Goal: Communication & Community: Answer question/provide support

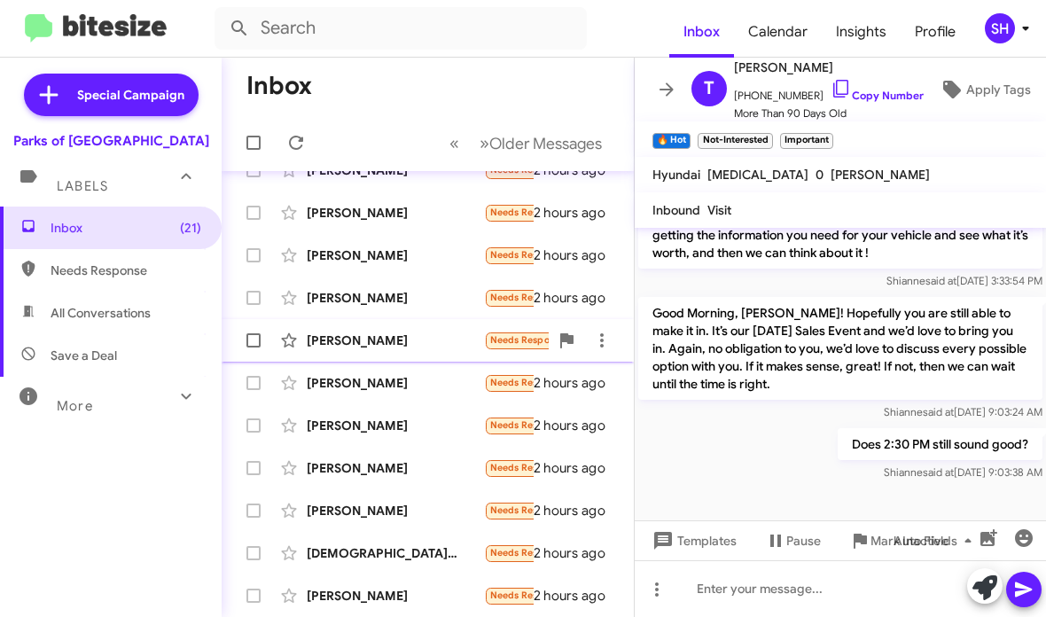
scroll to position [412, 0]
click at [667, 93] on icon at bounding box center [666, 89] width 21 height 21
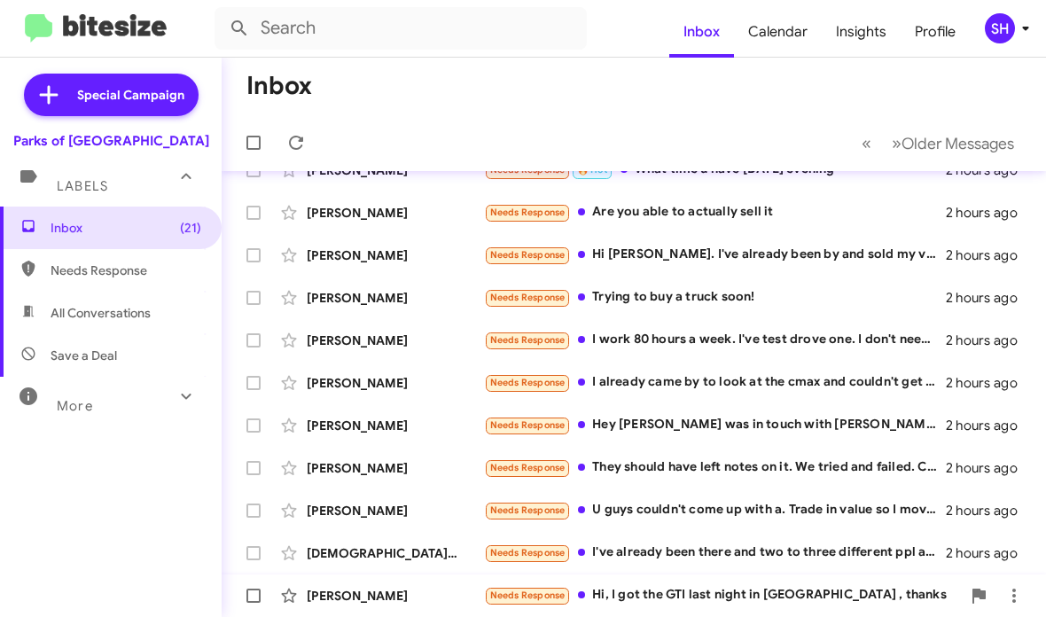
click at [707, 579] on div "[PERSON_NAME] Needs Response Hi, I got the GTI last night in [GEOGRAPHIC_DATA] …" at bounding box center [634, 595] width 796 height 35
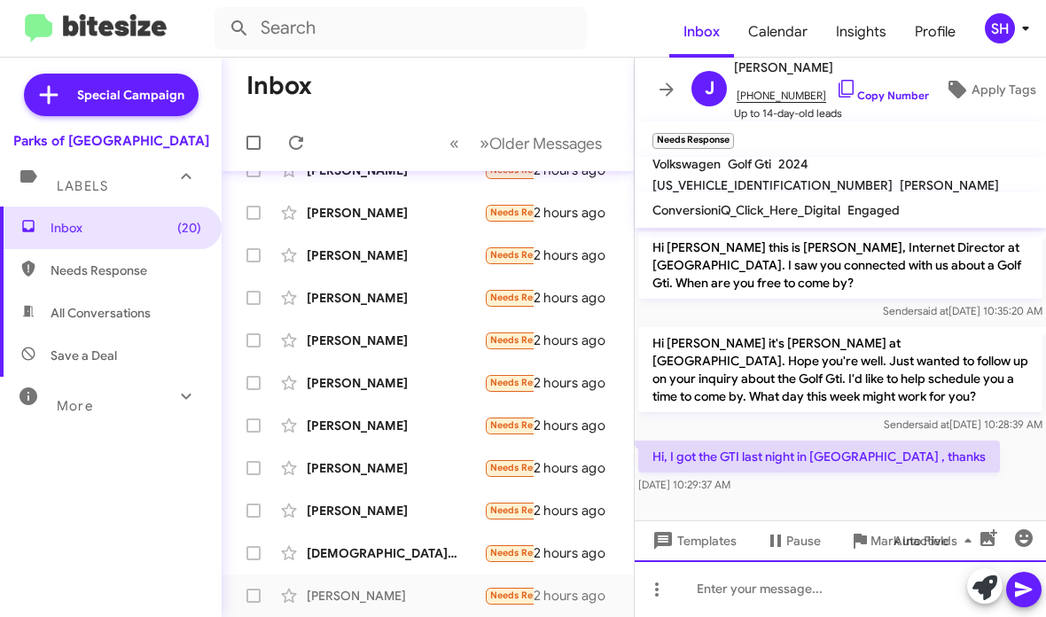
click at [780, 584] on div at bounding box center [840, 588] width 411 height 57
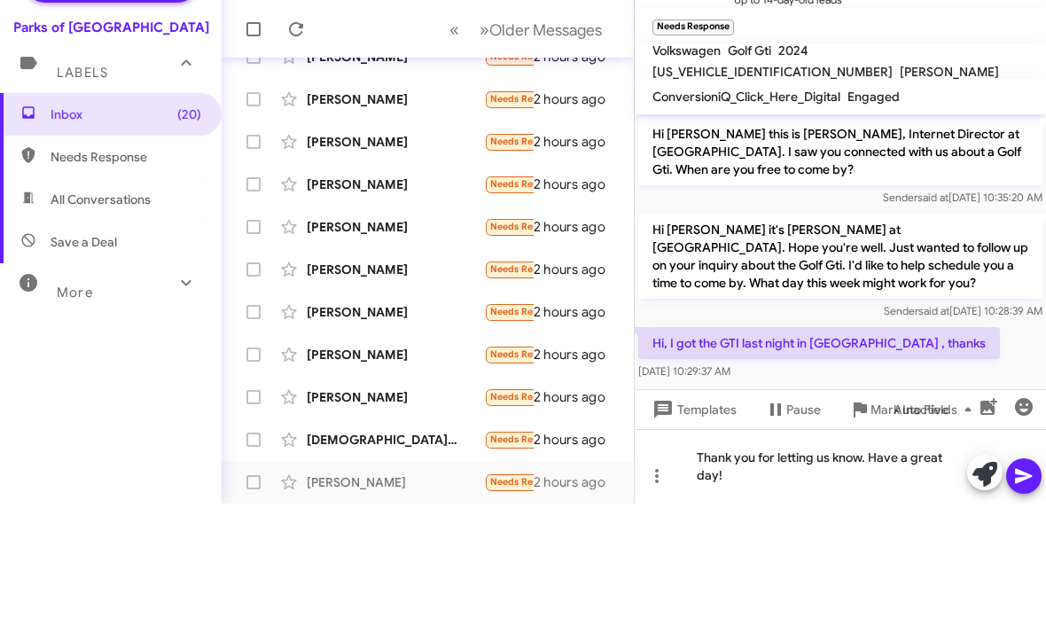
click at [1034, 579] on icon at bounding box center [1023, 589] width 21 height 21
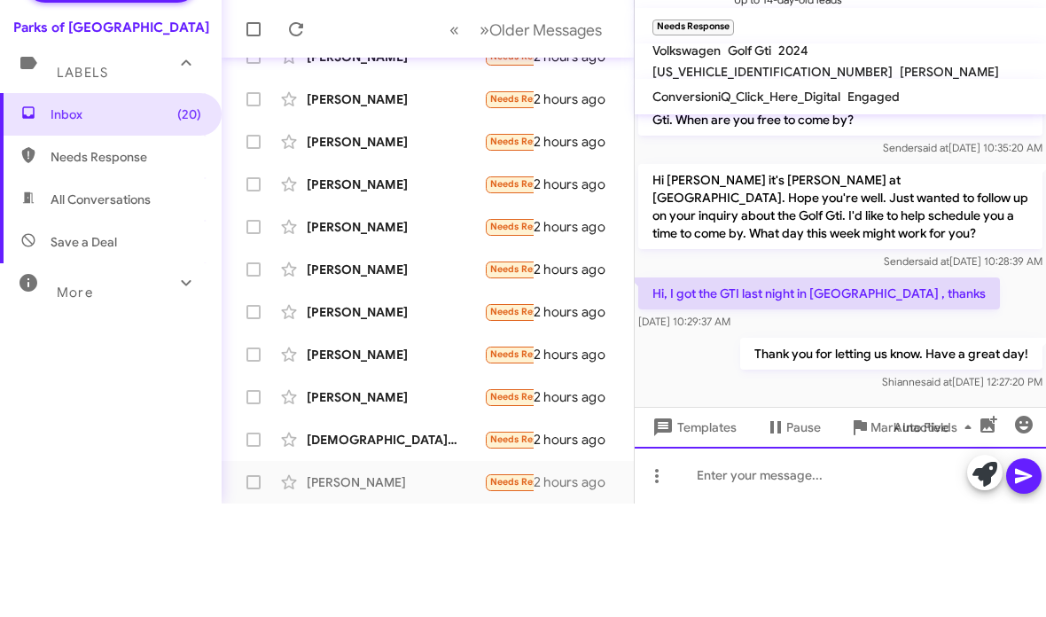
scroll to position [55, 0]
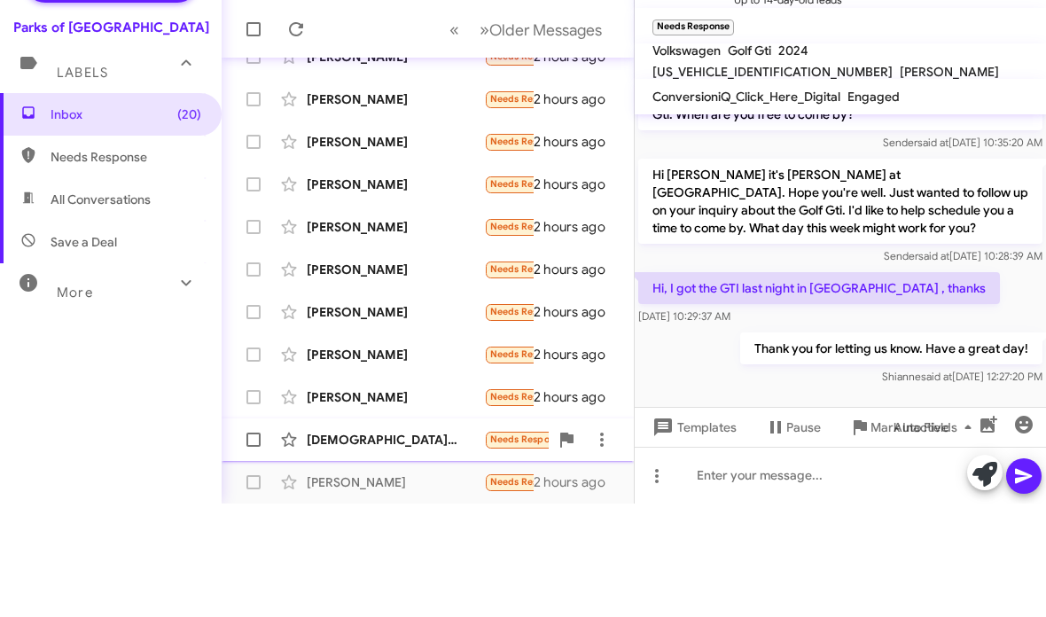
click at [448, 544] on div "[DEMOGRAPHIC_DATA][PERSON_NAME]" at bounding box center [395, 553] width 177 height 18
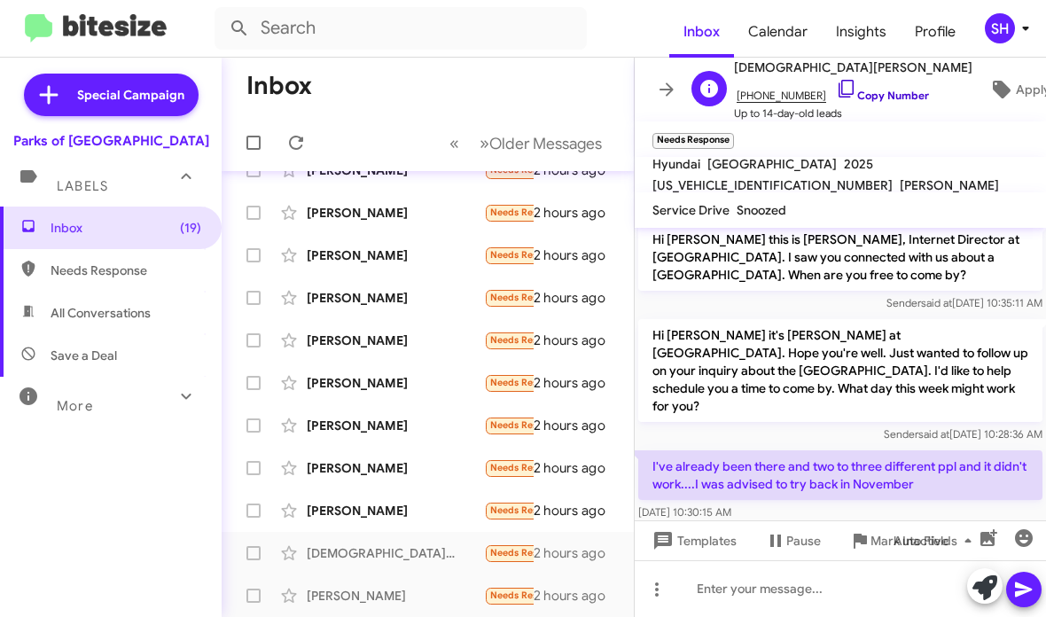
click at [836, 84] on icon at bounding box center [846, 88] width 21 height 21
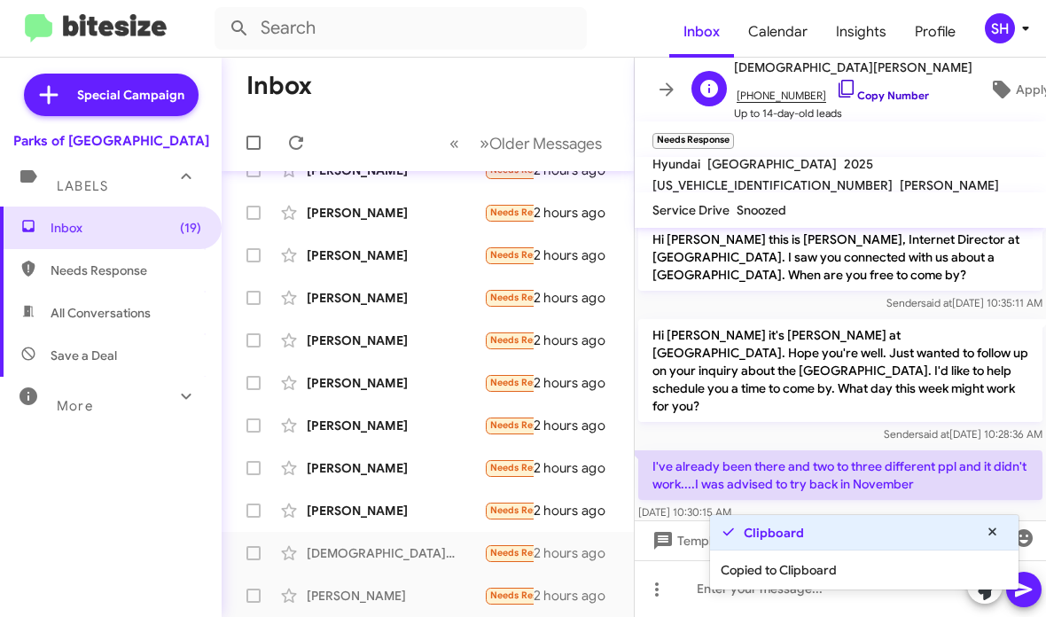
click at [839, 91] on icon at bounding box center [846, 89] width 15 height 18
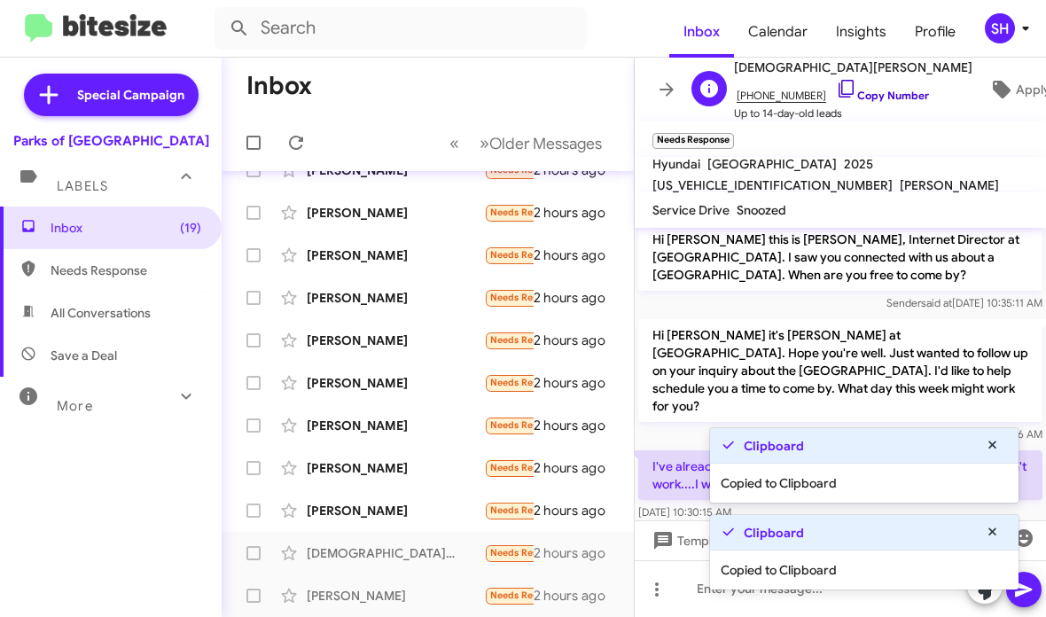
click at [847, 93] on link "Copy Number" at bounding box center [882, 95] width 93 height 13
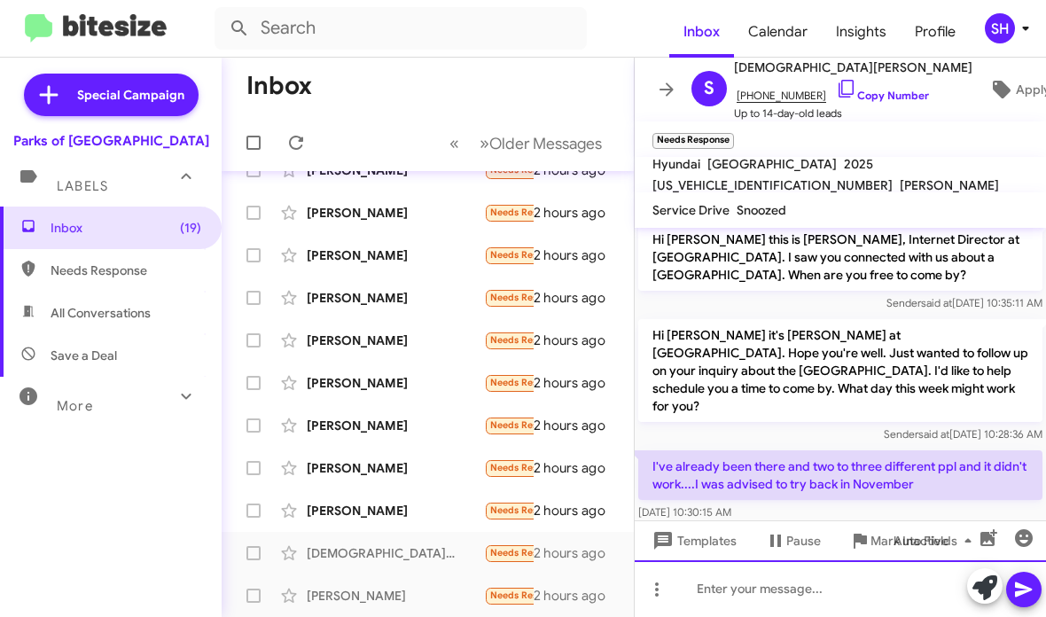
click at [750, 593] on div at bounding box center [840, 588] width 411 height 57
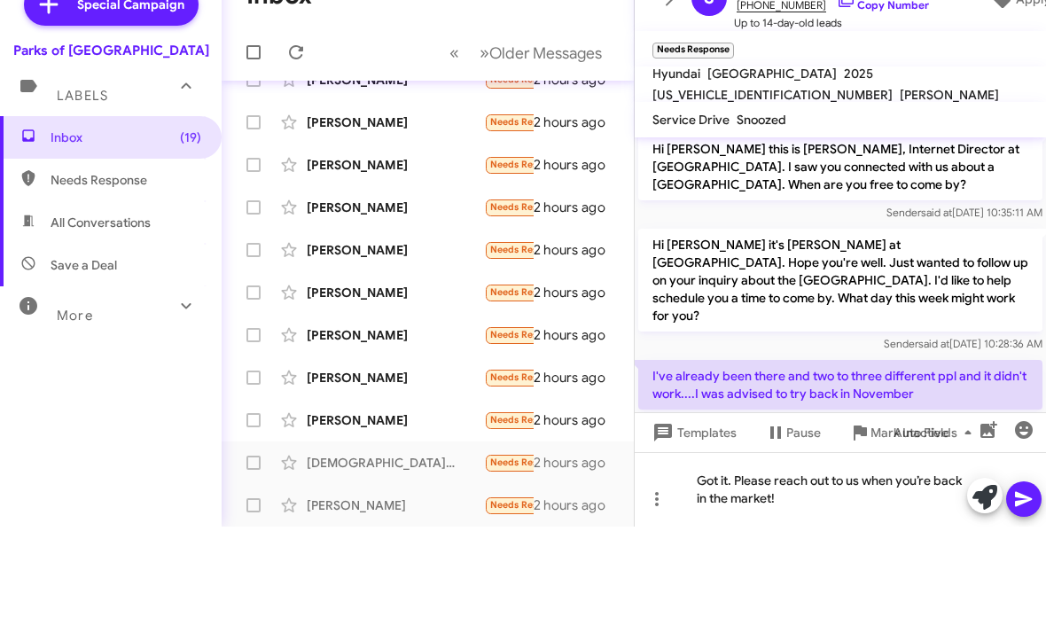
click at [1024, 572] on span at bounding box center [1023, 589] width 21 height 35
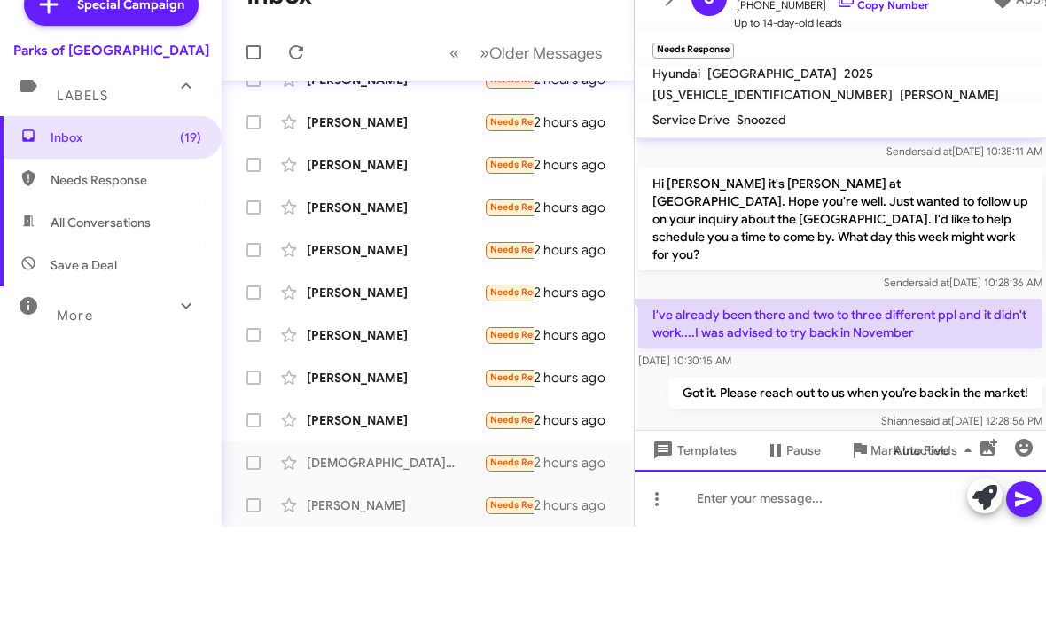
scroll to position [73, 0]
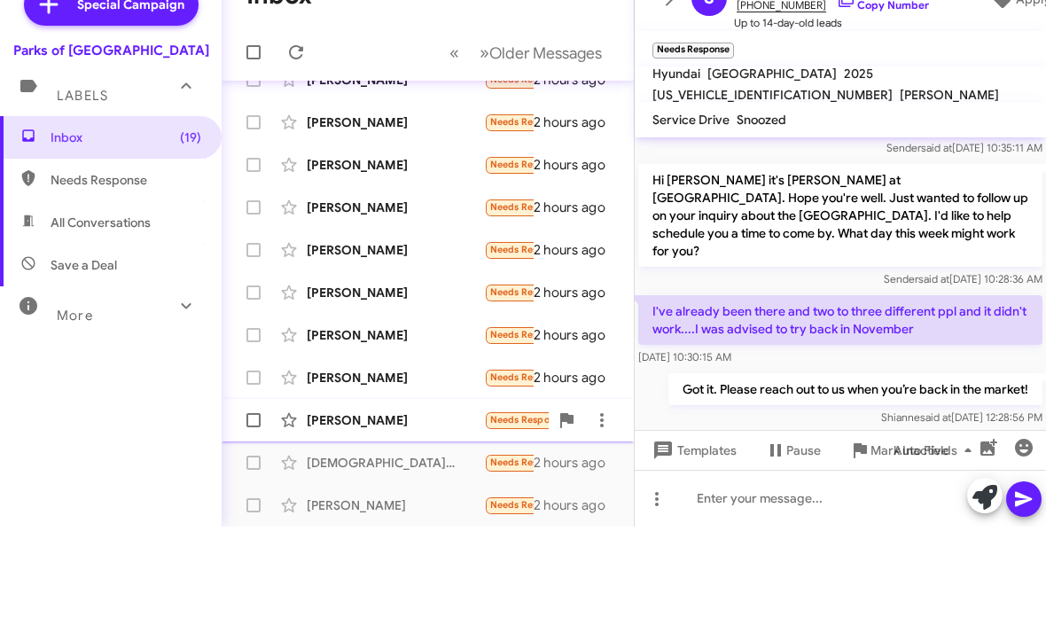
click at [415, 502] on div "[PERSON_NAME]" at bounding box center [395, 511] width 177 height 18
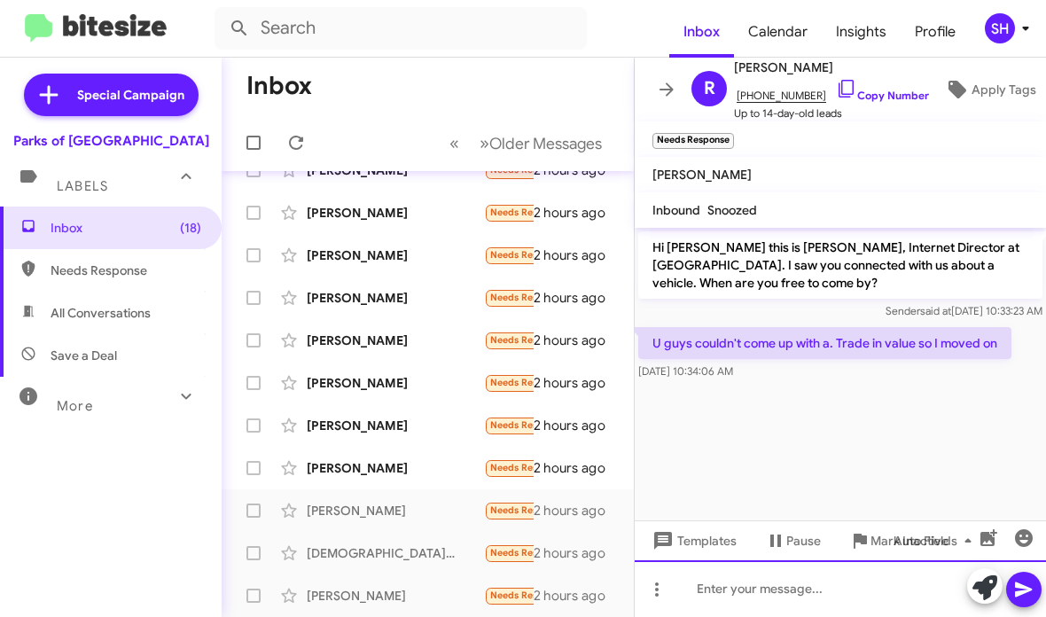
click at [777, 584] on div at bounding box center [840, 588] width 411 height 57
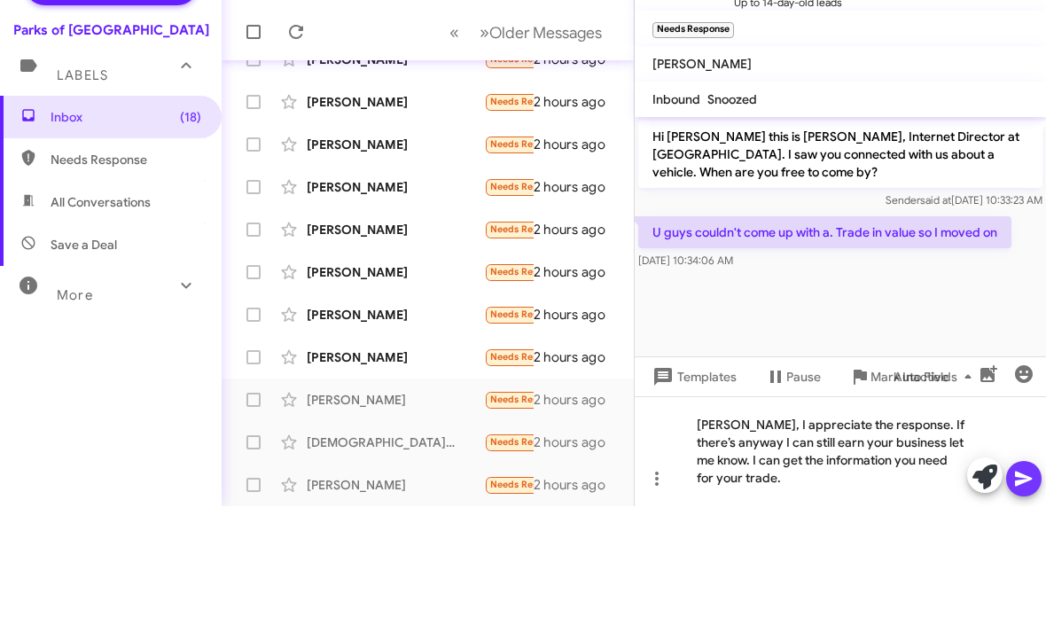
click at [1022, 579] on icon at bounding box center [1023, 589] width 21 height 21
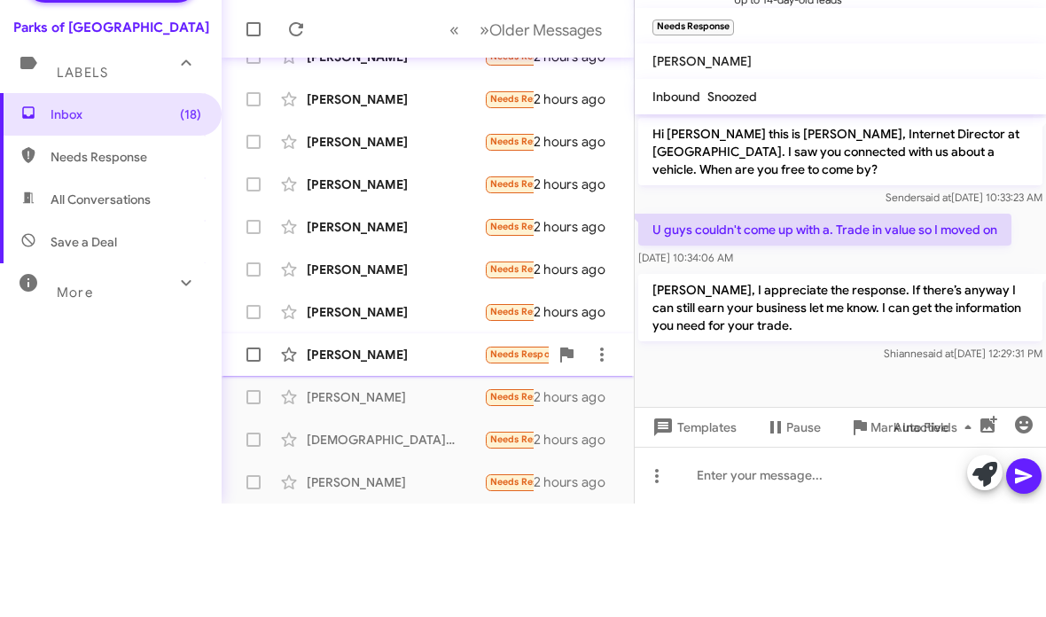
click at [427, 459] on div "Dustin Roberts" at bounding box center [395, 468] width 177 height 18
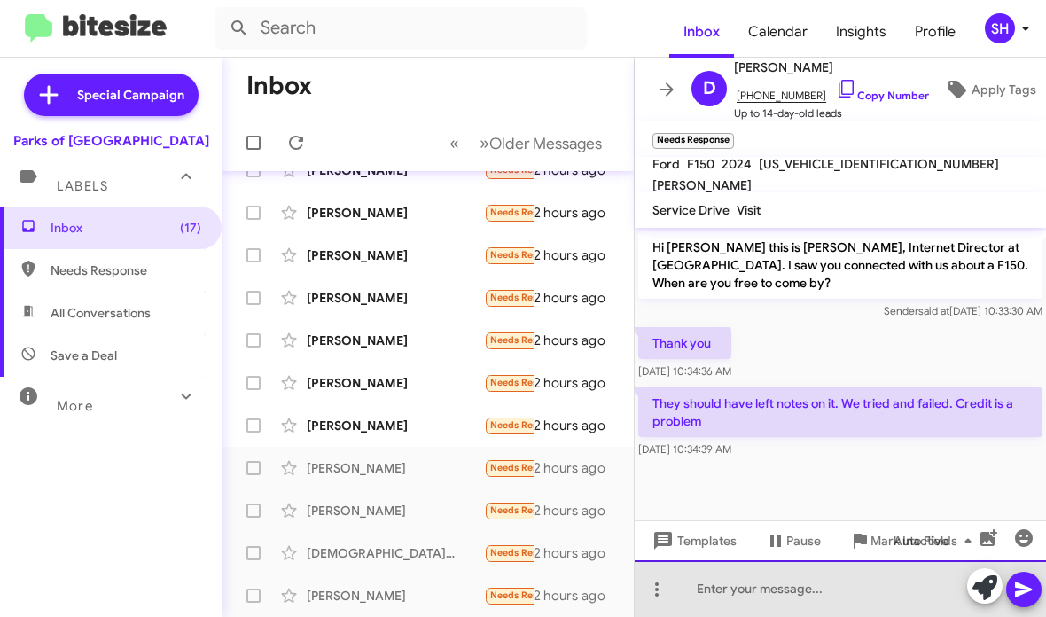
click at [711, 592] on div at bounding box center [840, 588] width 411 height 57
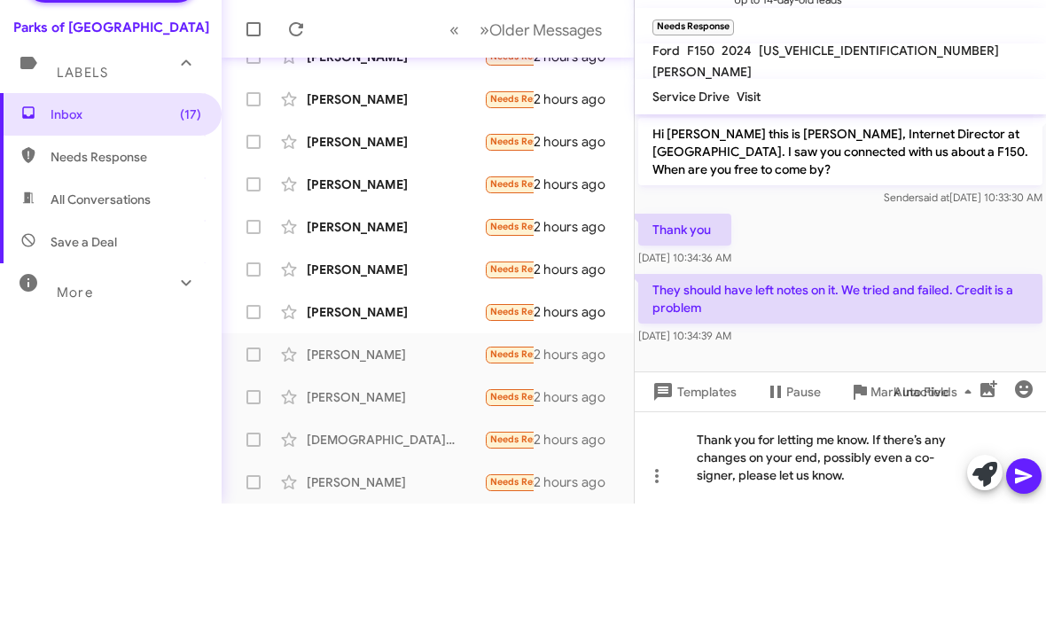
click at [1035, 572] on button at bounding box center [1023, 589] width 35 height 35
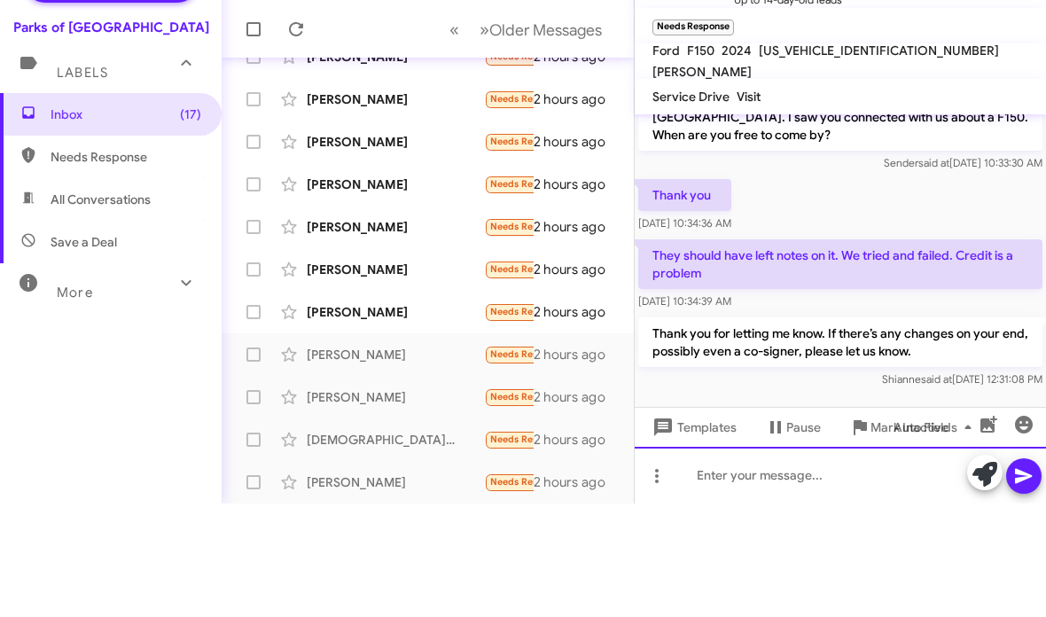
scroll to position [37, 0]
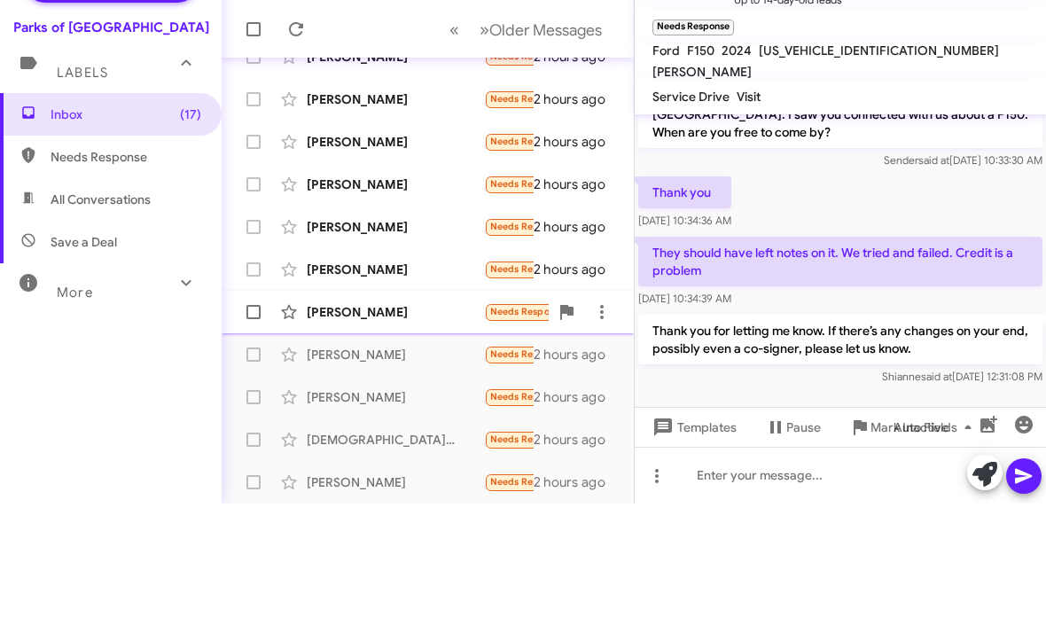
click at [423, 417] on div "[PERSON_NAME]" at bounding box center [395, 426] width 177 height 18
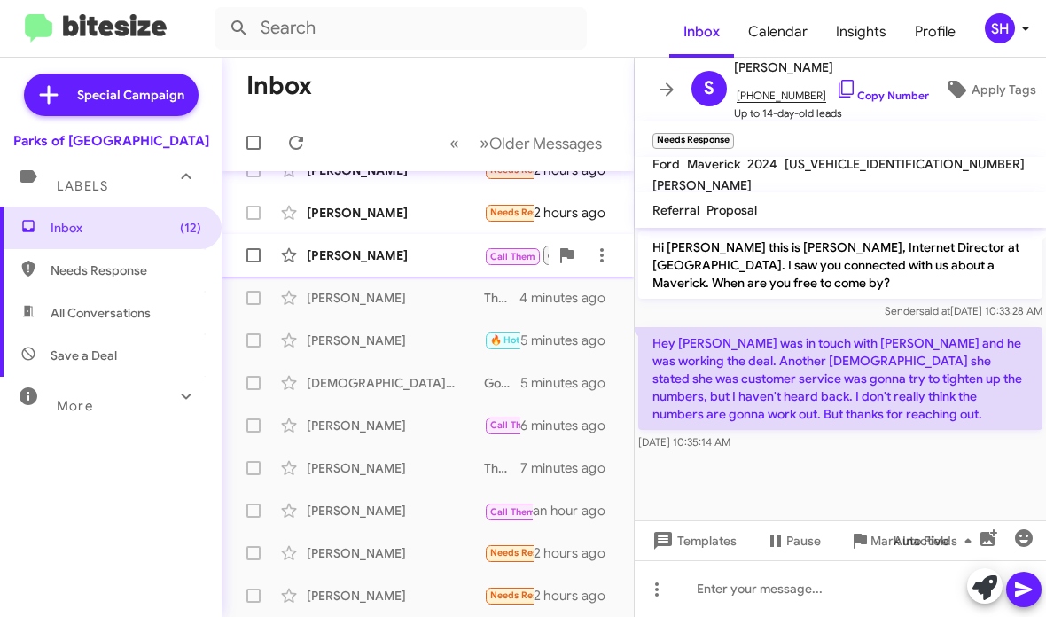
click at [413, 247] on div "Lawrence Morrison Ii" at bounding box center [395, 255] width 177 height 18
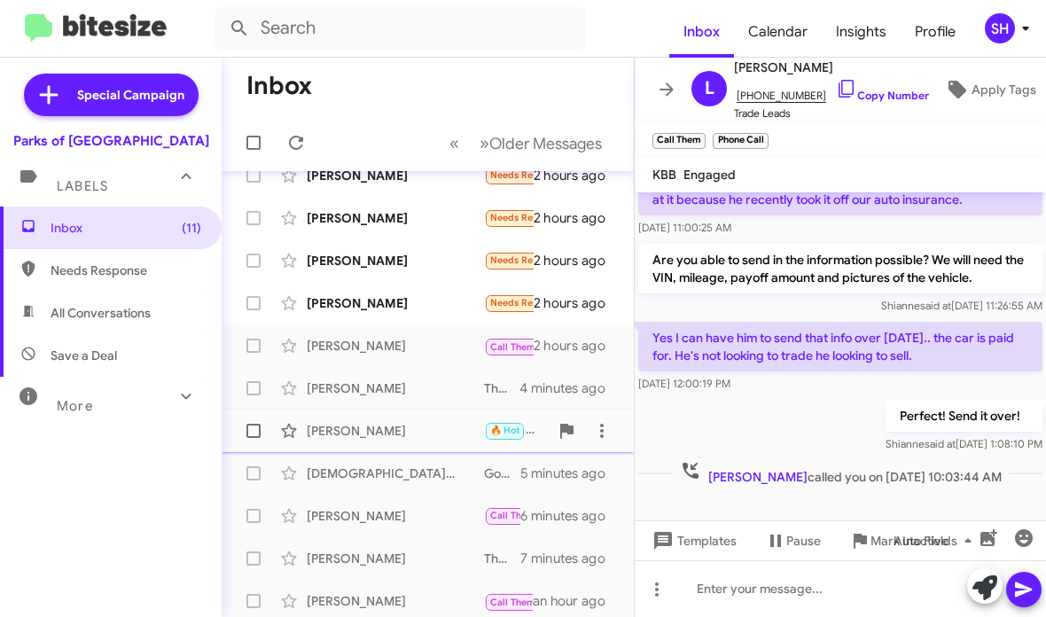
scroll to position [317, 0]
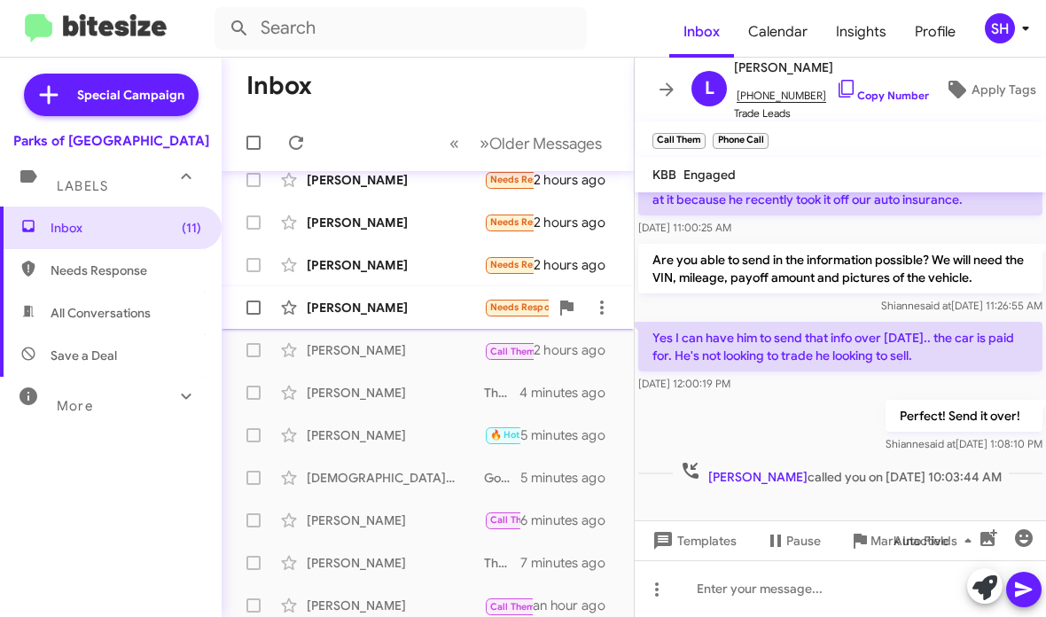
click at [426, 310] on div "[PERSON_NAME]" at bounding box center [395, 308] width 177 height 18
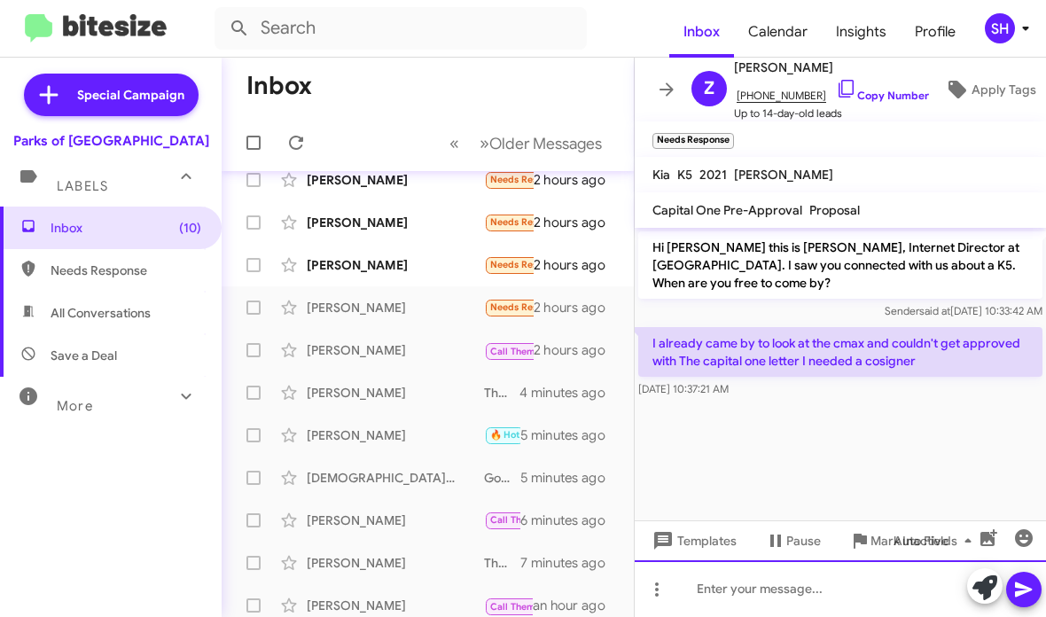
click at [736, 590] on div at bounding box center [840, 588] width 411 height 57
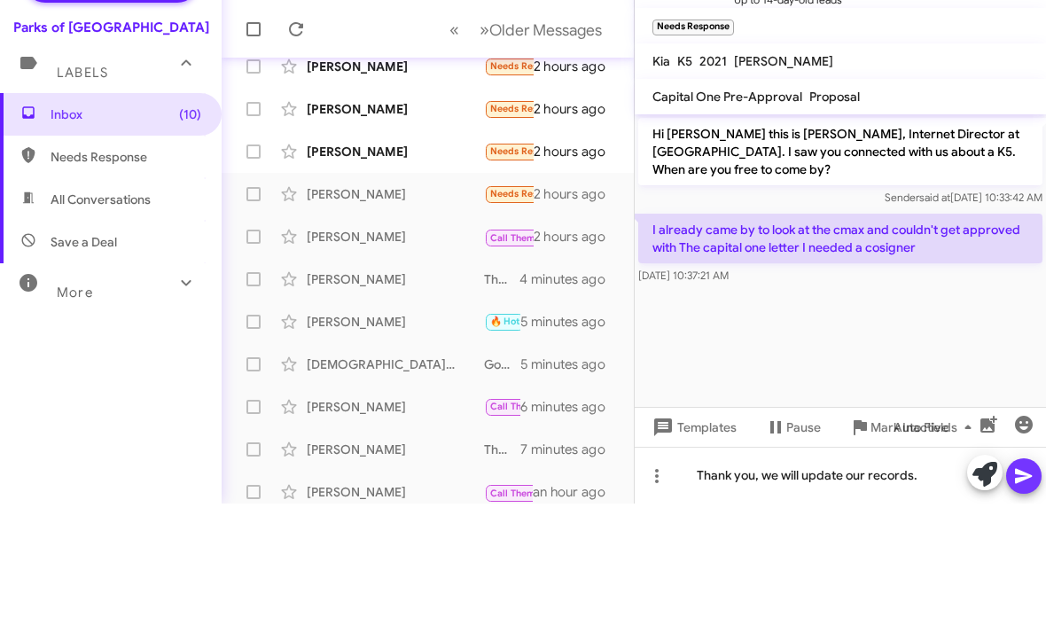
click at [1038, 572] on button at bounding box center [1023, 589] width 35 height 35
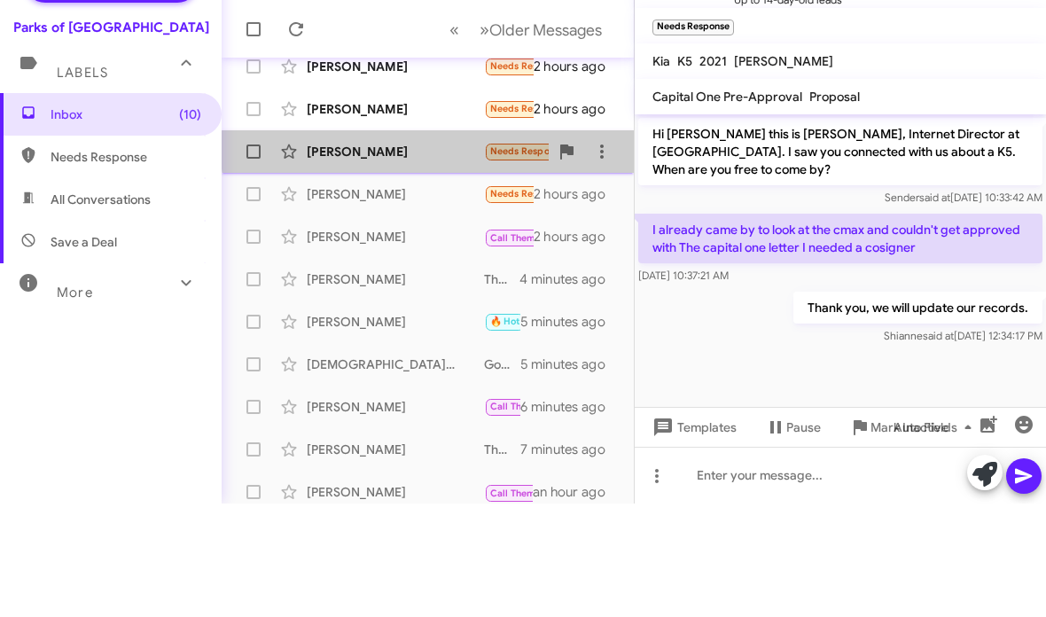
click at [437, 256] on div "[PERSON_NAME]" at bounding box center [395, 265] width 177 height 18
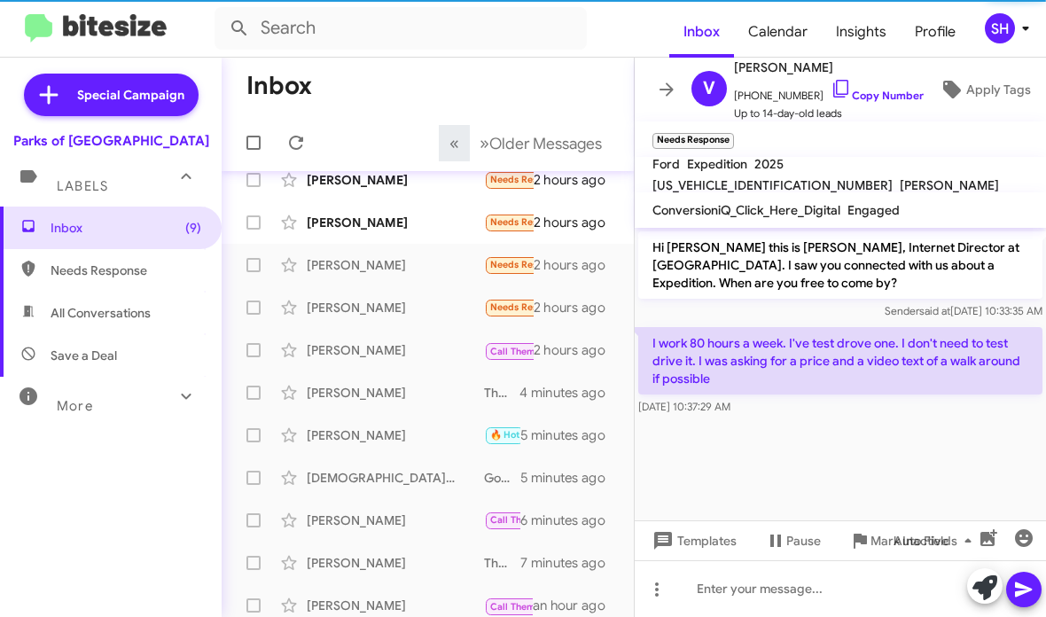
scroll to position [145, 0]
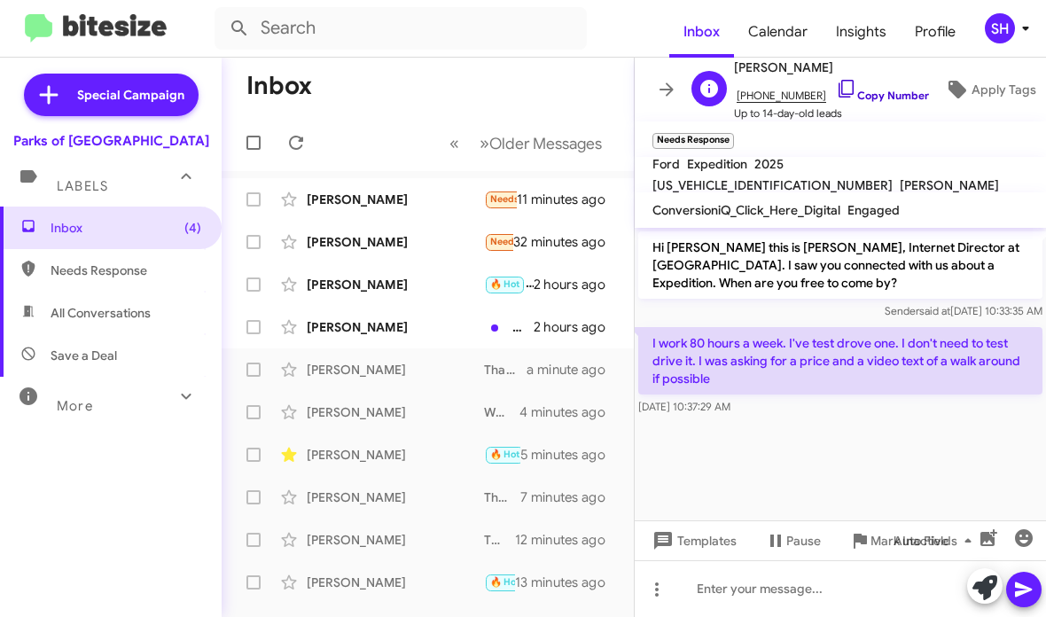
click at [839, 82] on icon at bounding box center [846, 89] width 15 height 18
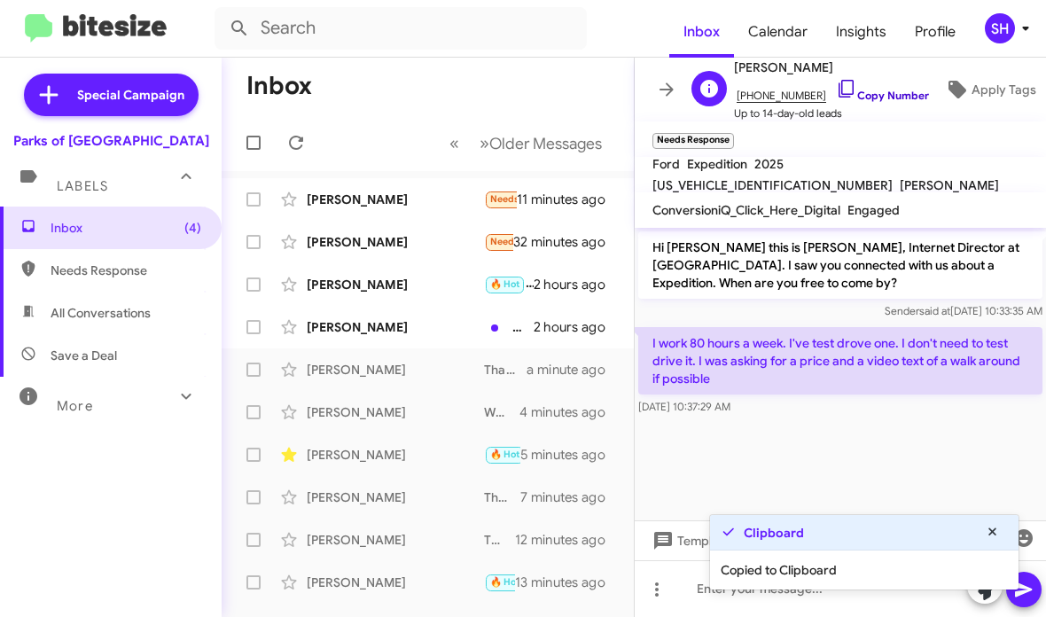
click at [851, 99] on link "Copy Number" at bounding box center [882, 95] width 93 height 13
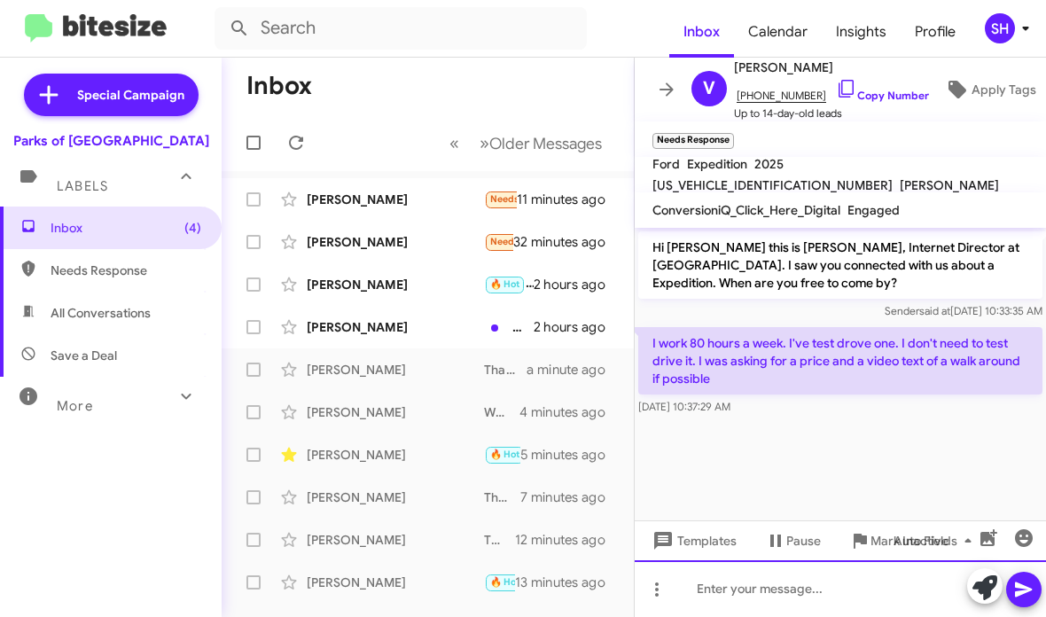
click at [827, 578] on div at bounding box center [840, 588] width 411 height 57
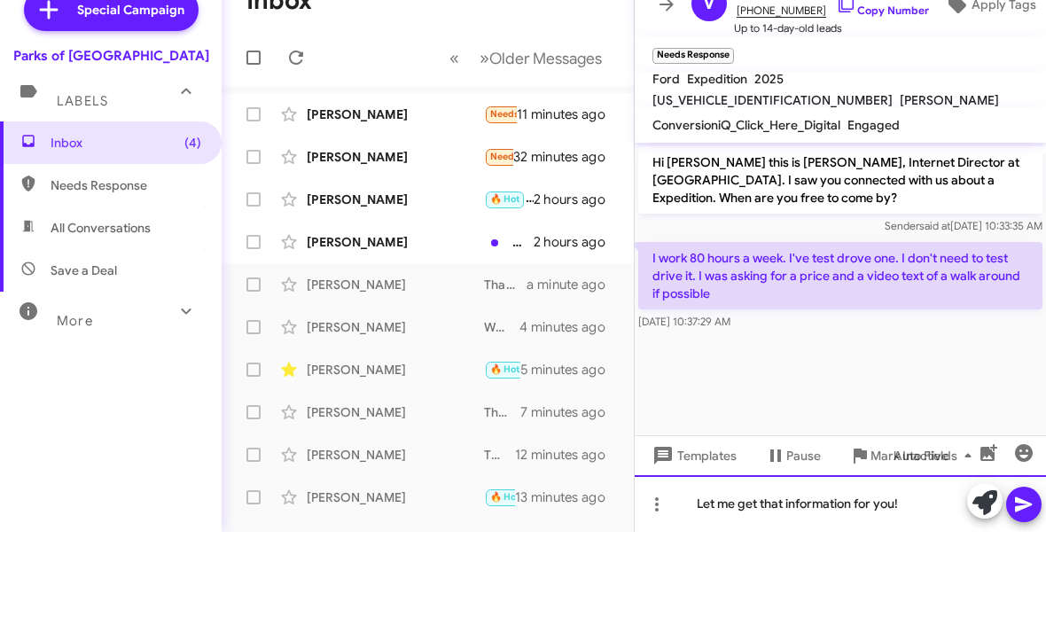
click at [1026, 579] on icon at bounding box center [1023, 589] width 21 height 21
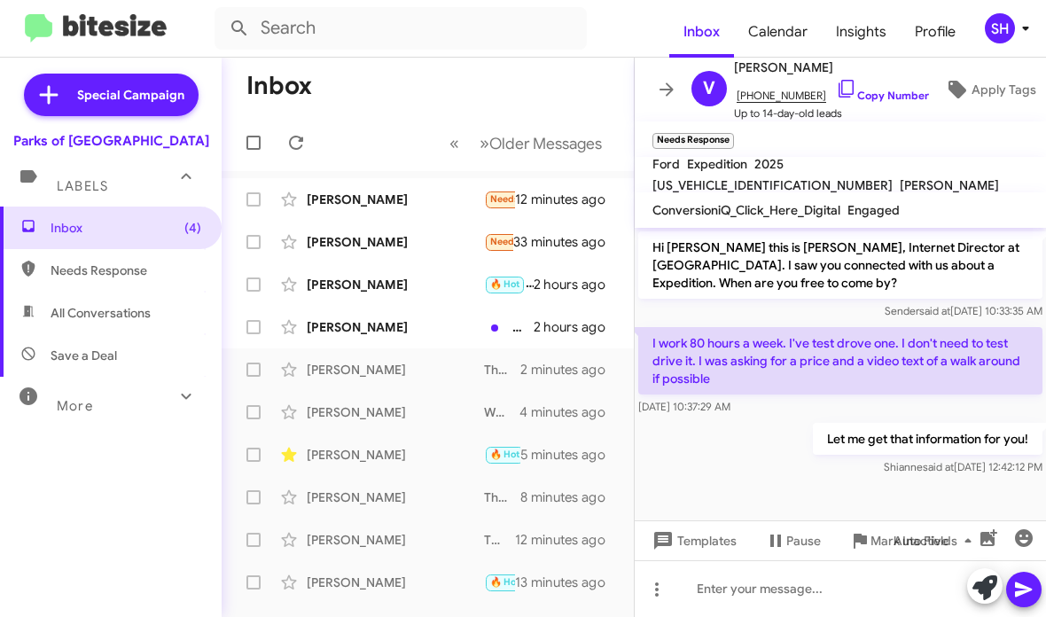
drag, startPoint x: 718, startPoint y: 289, endPoint x: 656, endPoint y: 254, distance: 71.0
click at [656, 255] on div "Hi Valerie this is Shianne Harrison, Internet Director at Parks of Gainesville.…" at bounding box center [840, 354] width 411 height 252
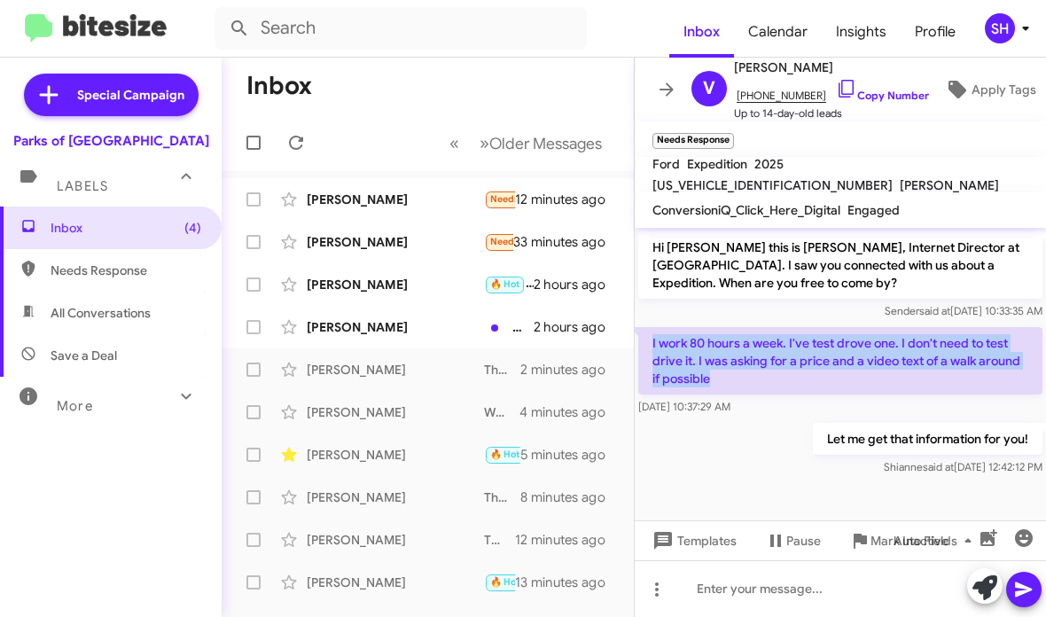
drag, startPoint x: 708, startPoint y: 375, endPoint x: 652, endPoint y: 346, distance: 63.8
click at [652, 346] on p "I work 80 hours a week. I've test drove one. I don't need to test drive it. I w…" at bounding box center [840, 360] width 404 height 67
copy p "I work 80 hours a week. I've test drove one. I don't need to test drive it. I w…"
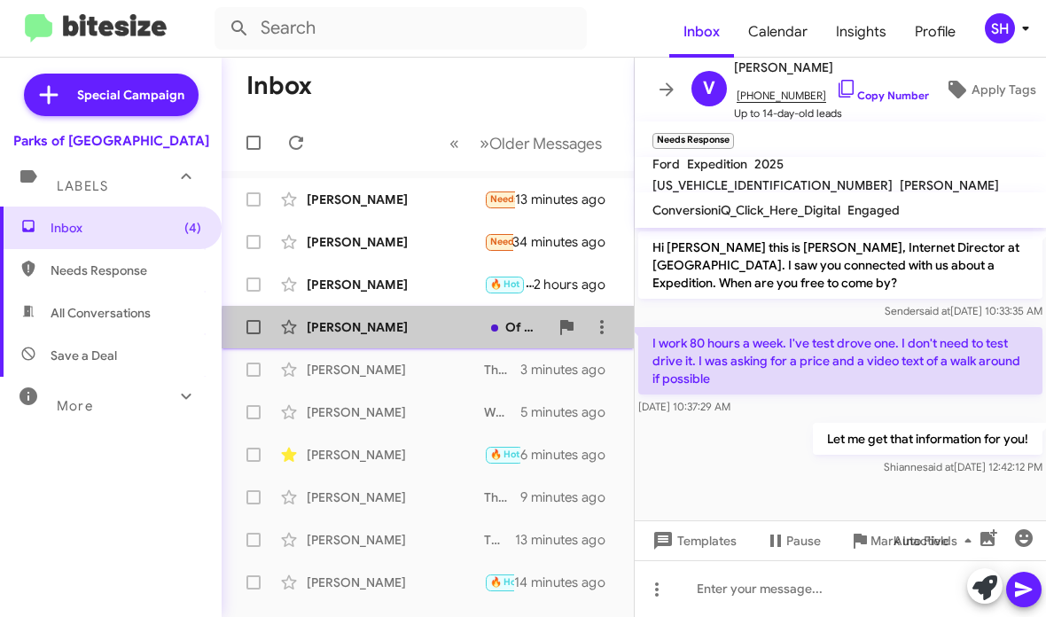
click at [465, 330] on div "[PERSON_NAME]" at bounding box center [395, 327] width 177 height 18
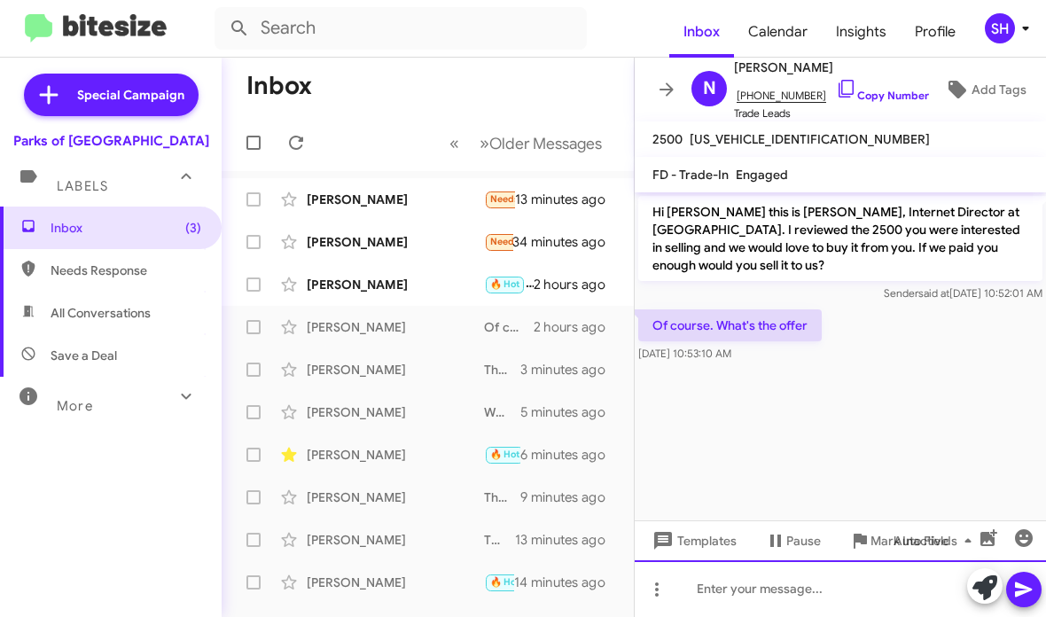
click at [708, 582] on div at bounding box center [840, 588] width 411 height 57
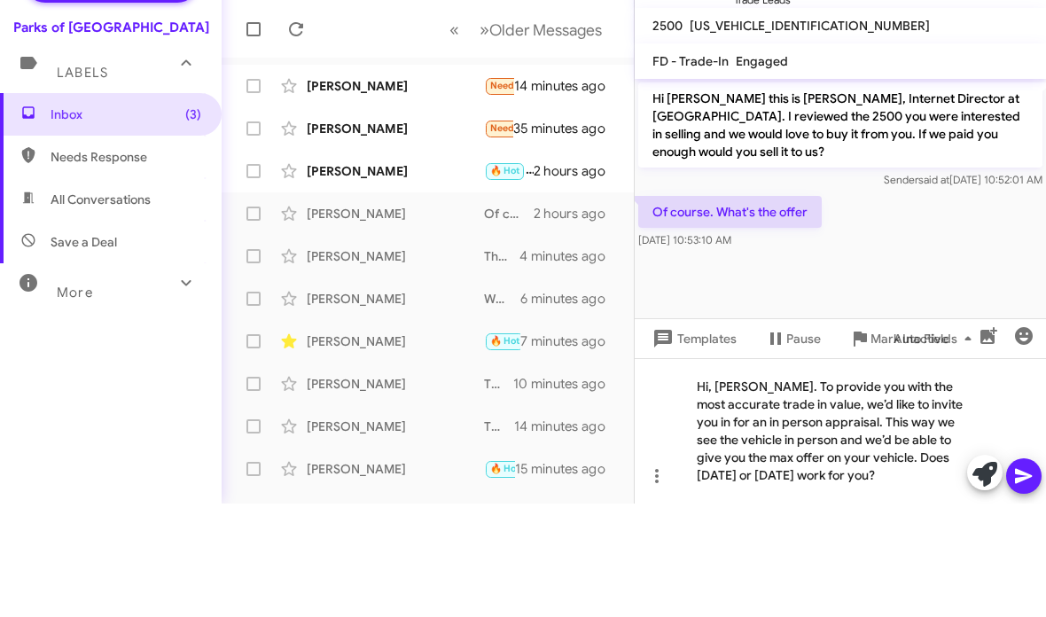
click at [1029, 582] on icon at bounding box center [1023, 589] width 17 height 15
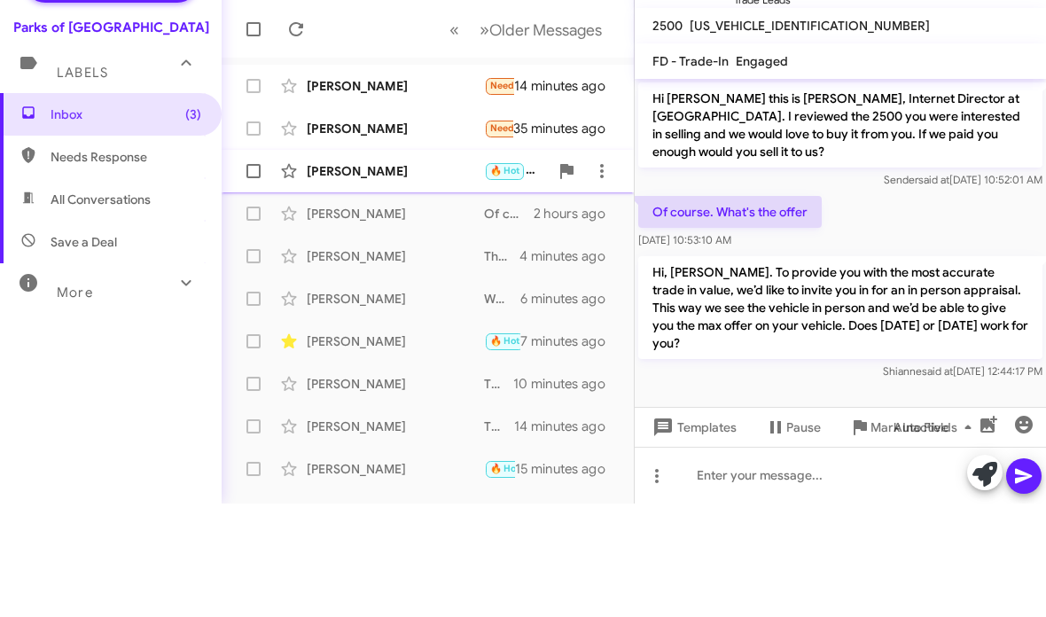
click at [418, 267] on div "Joe Demianiuk 🔥 Hot 0 down 2 hours ago" at bounding box center [428, 284] width 384 height 35
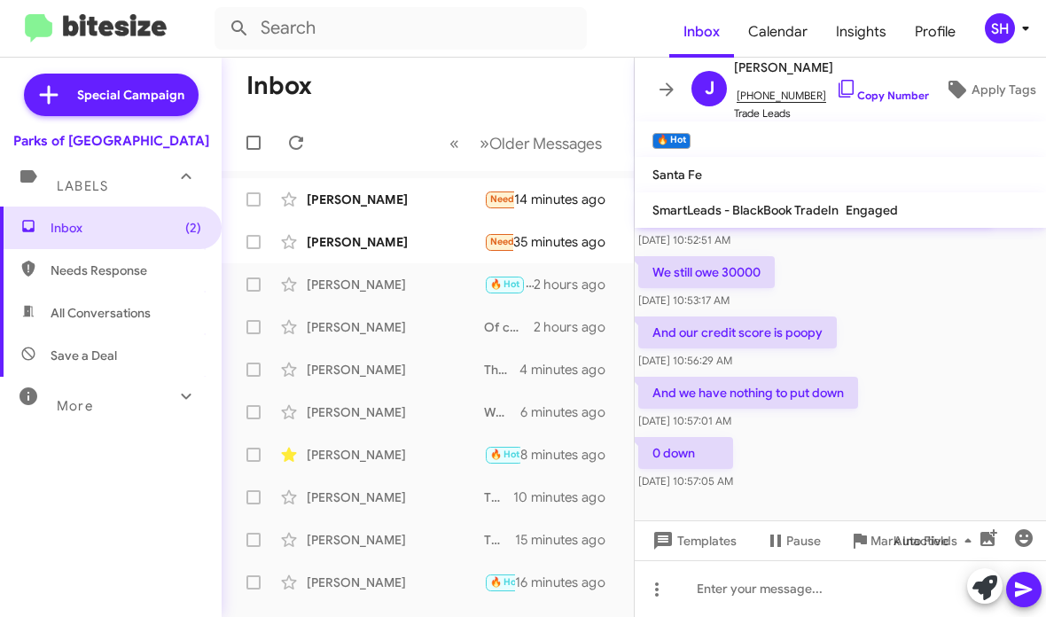
scroll to position [149, 0]
click at [836, 92] on icon at bounding box center [846, 88] width 21 height 21
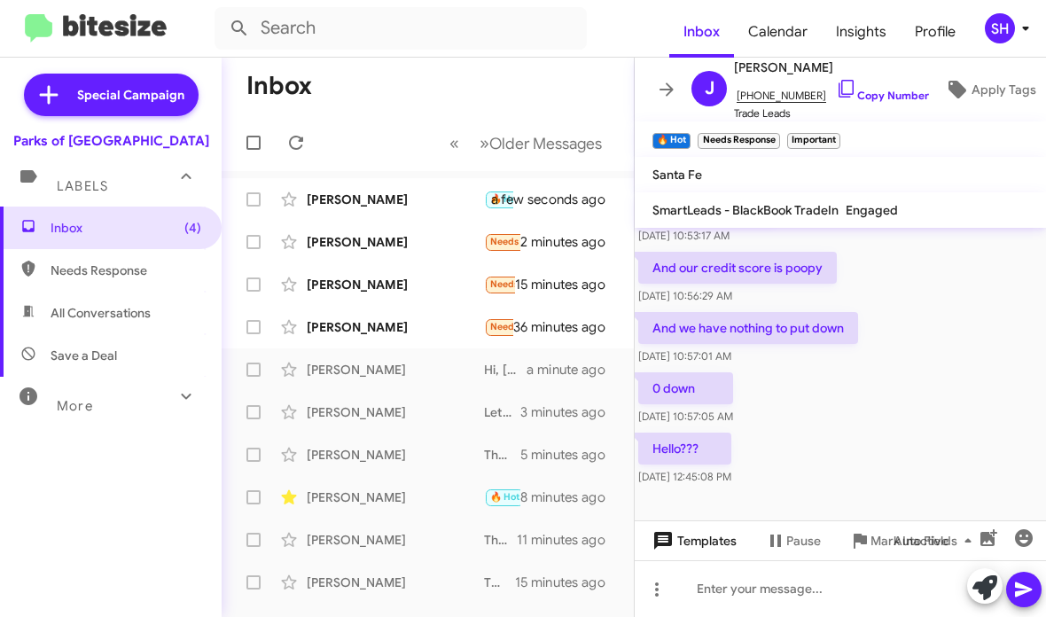
scroll to position [214, 0]
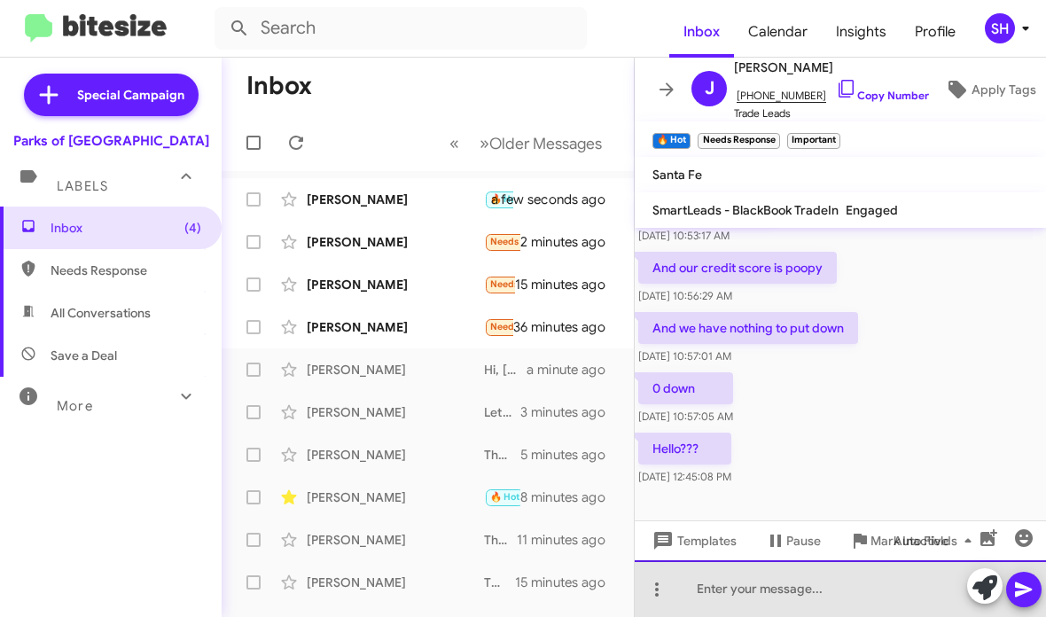
click at [740, 584] on div at bounding box center [840, 588] width 411 height 57
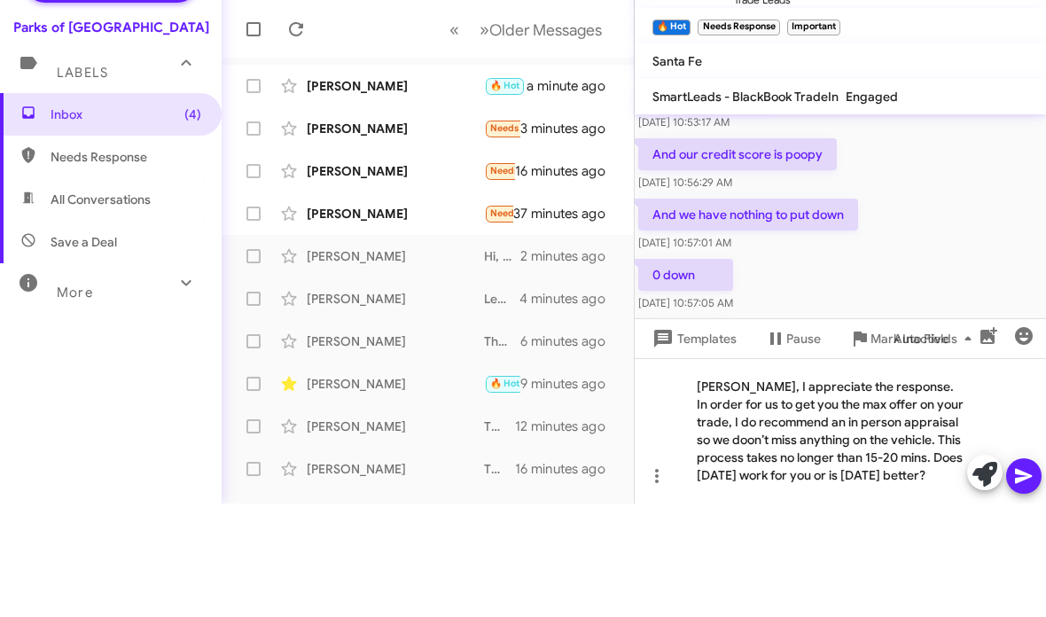
click at [1020, 579] on icon at bounding box center [1023, 589] width 21 height 21
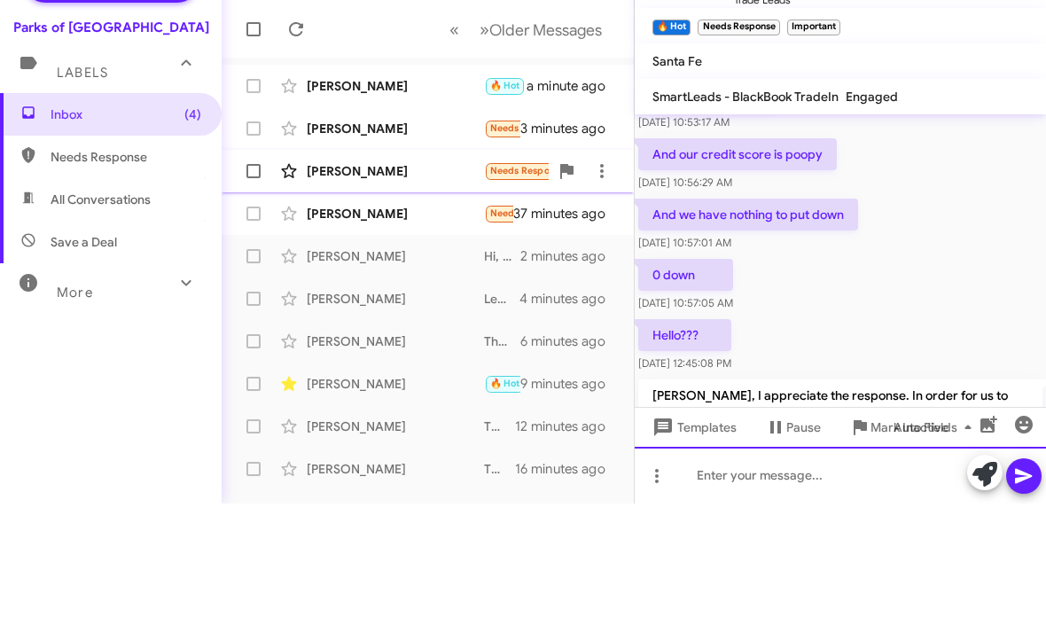
scroll to position [0, 0]
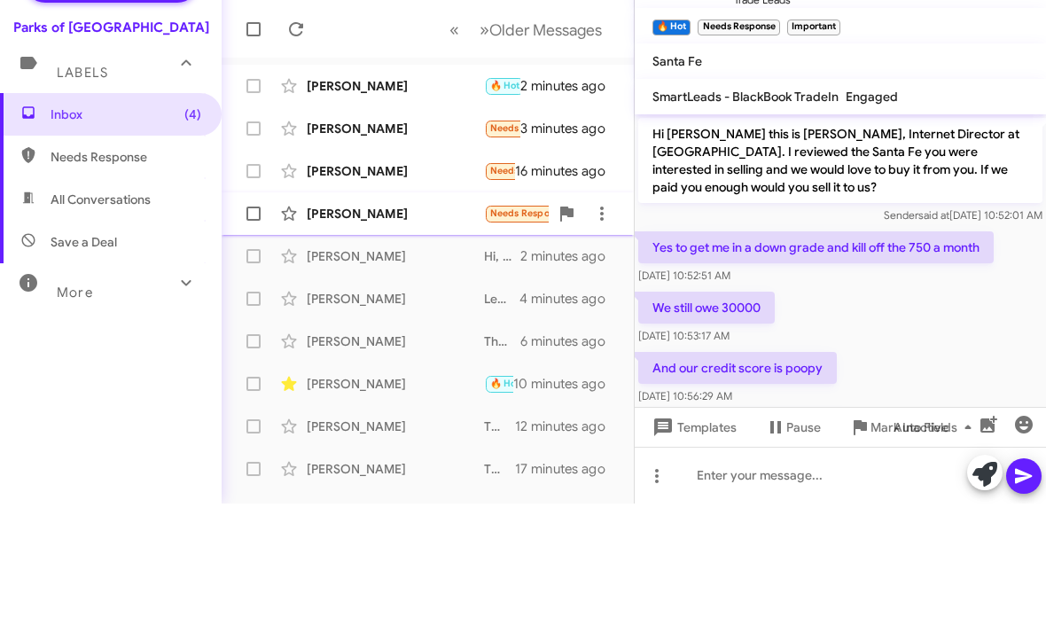
click at [405, 309] on div "Ethan Oyler Needs Response What model y long range do you have and do you take …" at bounding box center [428, 326] width 384 height 35
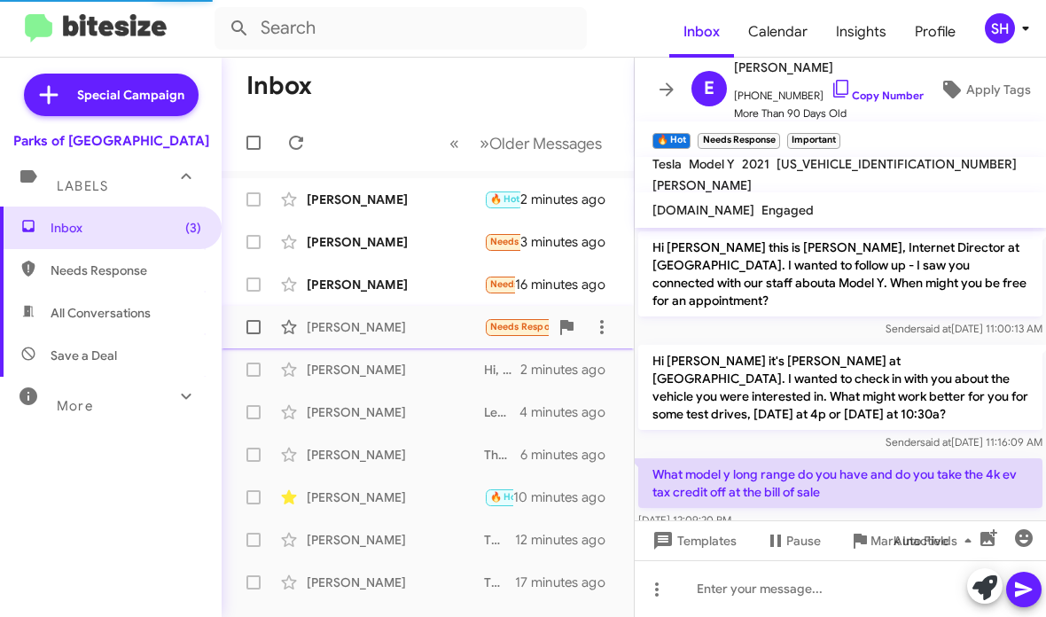
scroll to position [26, 0]
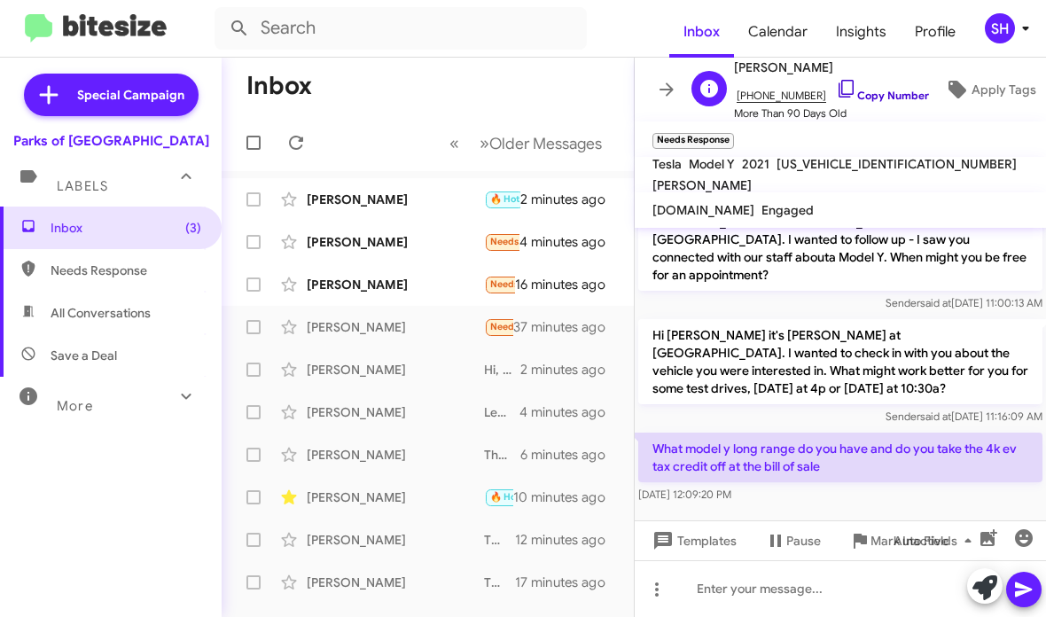
click at [840, 98] on link "Copy Number" at bounding box center [882, 95] width 93 height 13
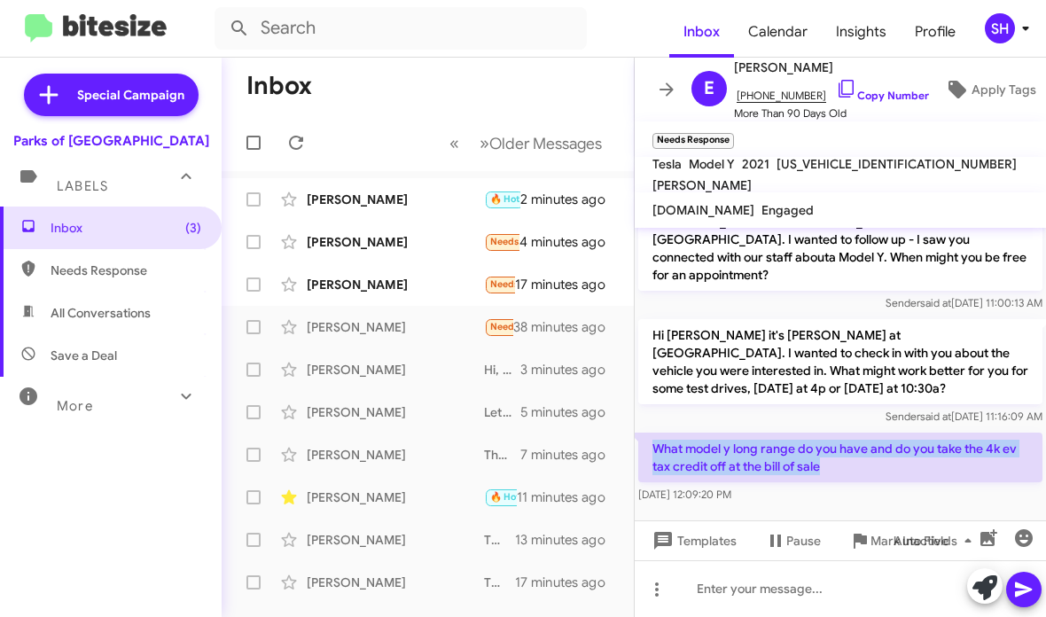
drag, startPoint x: 844, startPoint y: 469, endPoint x: 649, endPoint y: 451, distance: 195.8
click at [649, 451] on p "What model y long range do you have and do you take the 4k ev tax credit off at…" at bounding box center [840, 458] width 404 height 50
copy p "What model y long range do you have and do you take the 4k ev tax credit off at…"
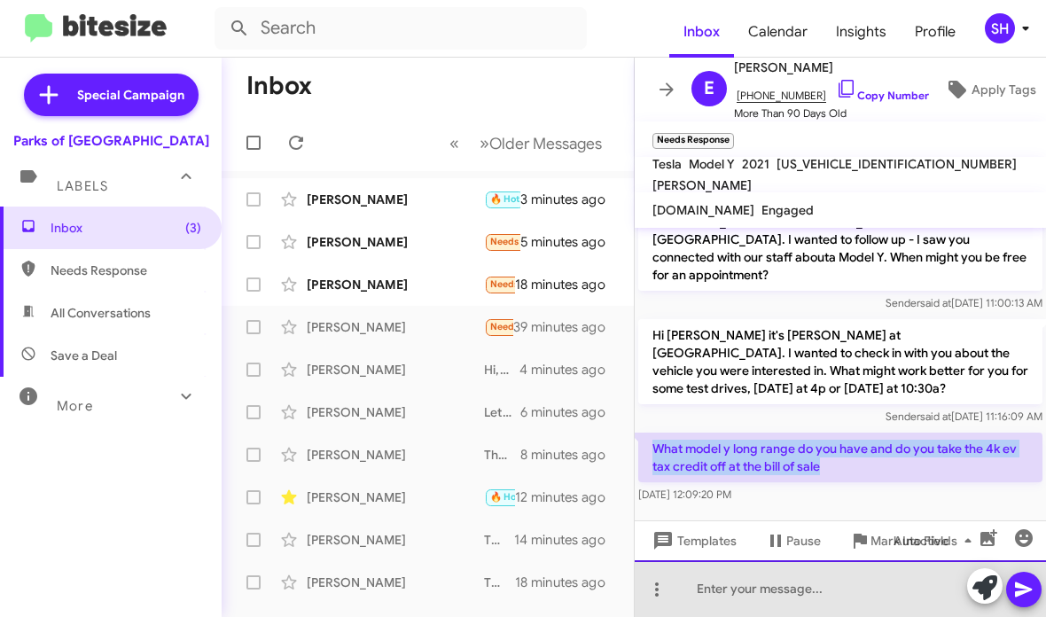
click at [727, 595] on div at bounding box center [840, 588] width 411 height 57
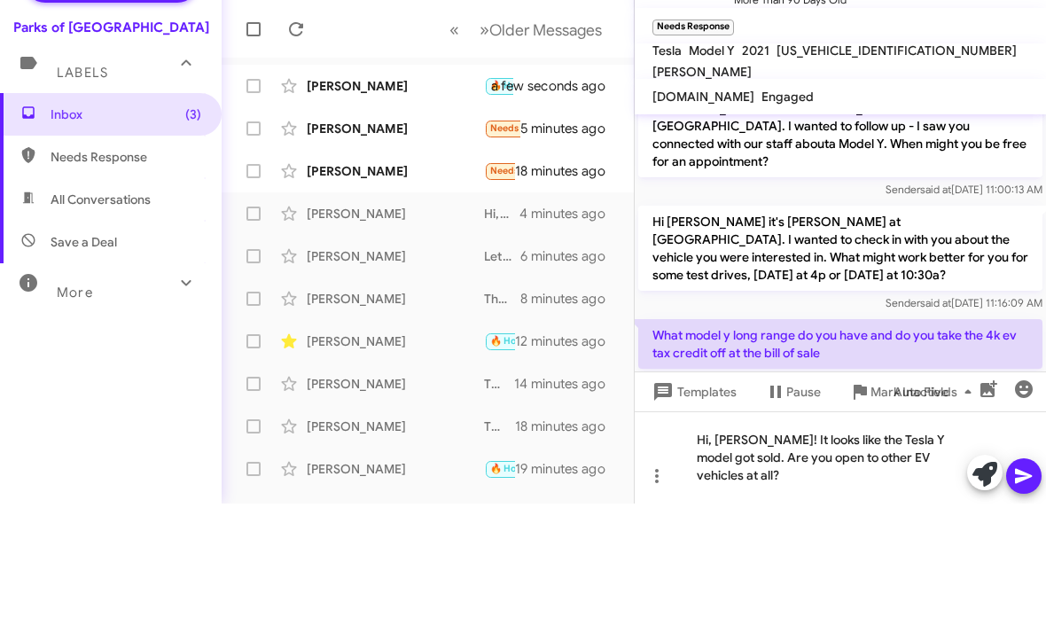
click at [1026, 579] on icon at bounding box center [1023, 589] width 21 height 21
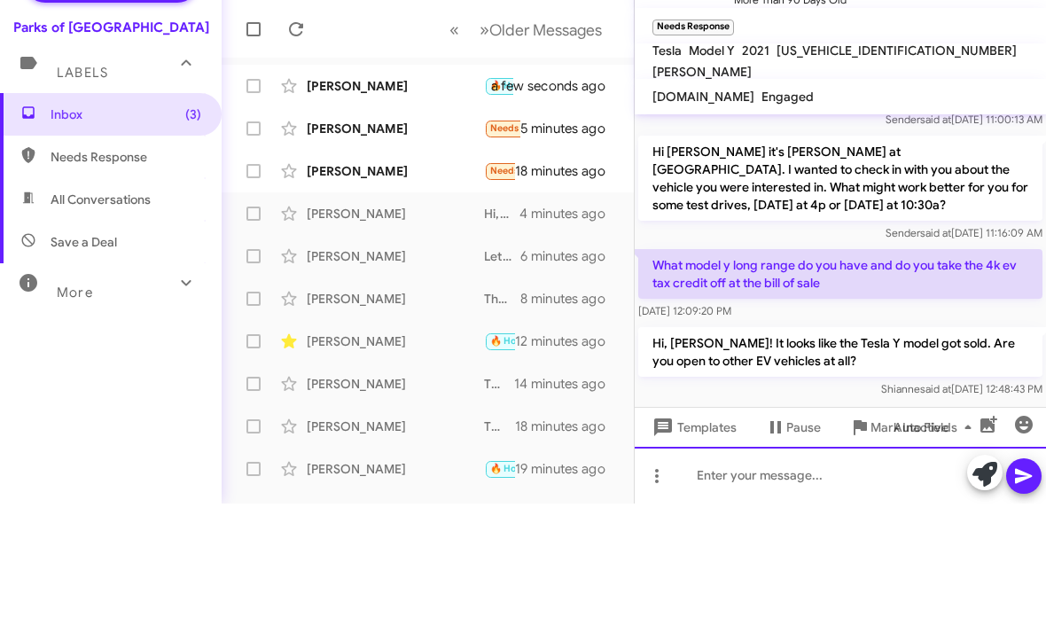
scroll to position [108, 0]
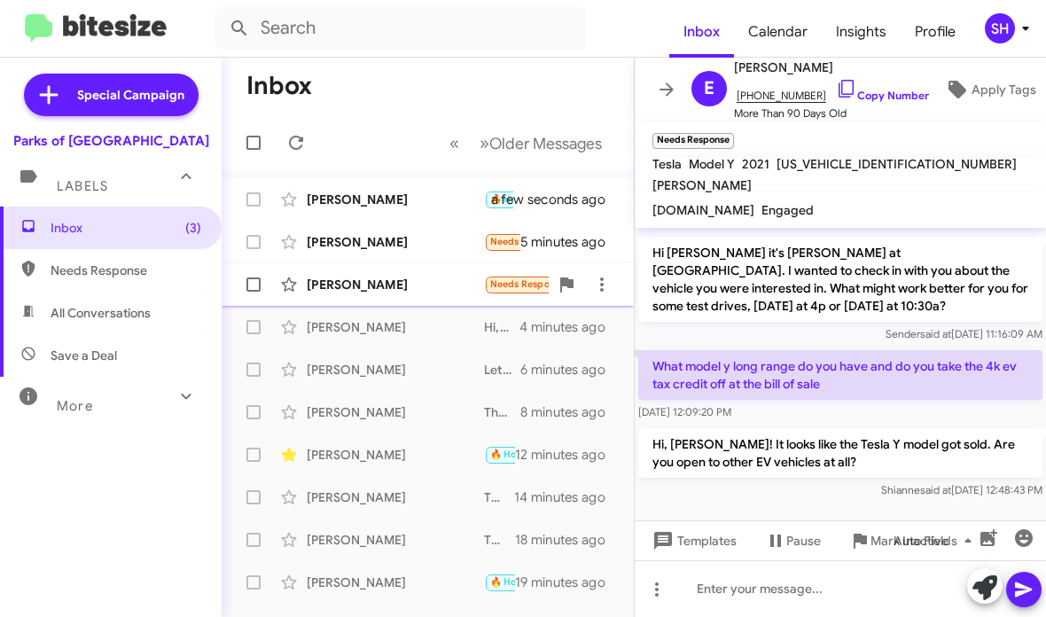
click at [451, 269] on div "Robert Desjadin Needs Response Yah beat everyone else trade in values sure 18 m…" at bounding box center [428, 284] width 384 height 35
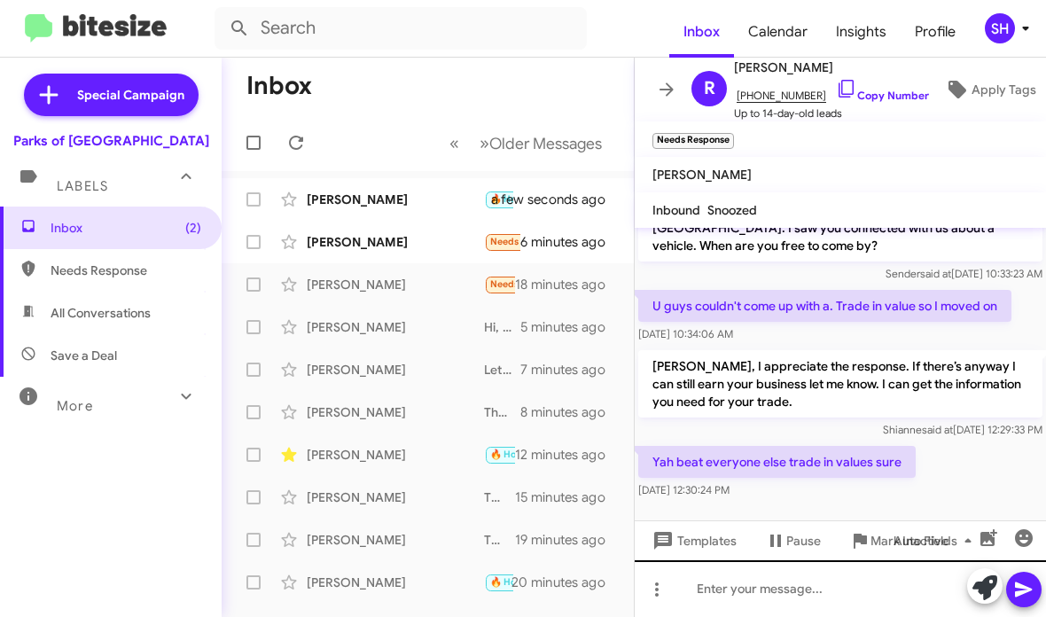
scroll to position [37, 0]
click at [761, 597] on div at bounding box center [840, 588] width 411 height 57
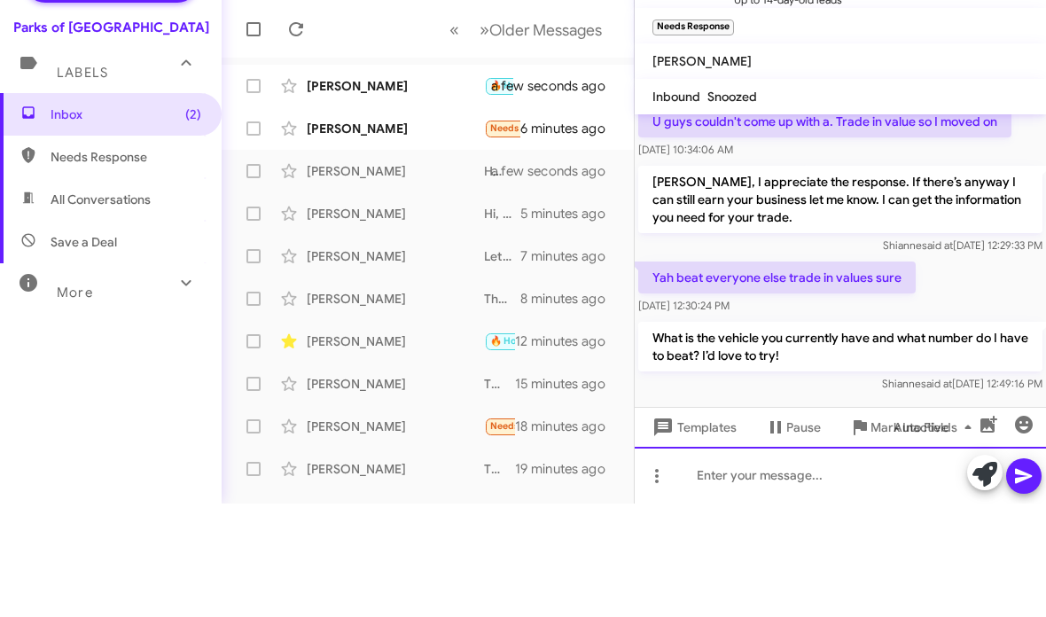
scroll to position [120, 0]
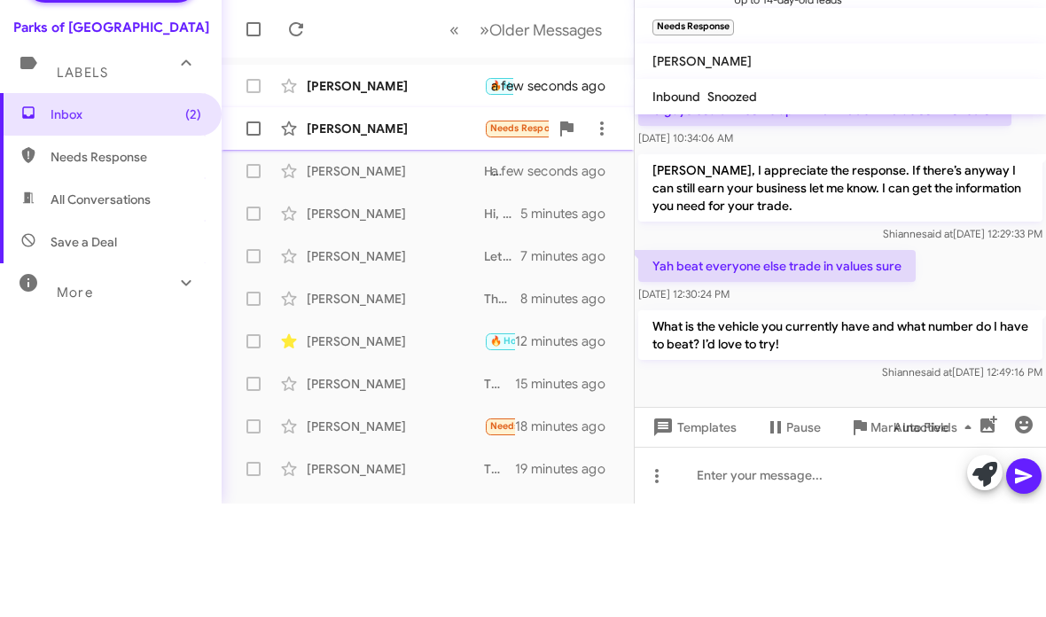
click at [372, 233] on div "[PERSON_NAME]" at bounding box center [395, 242] width 177 height 18
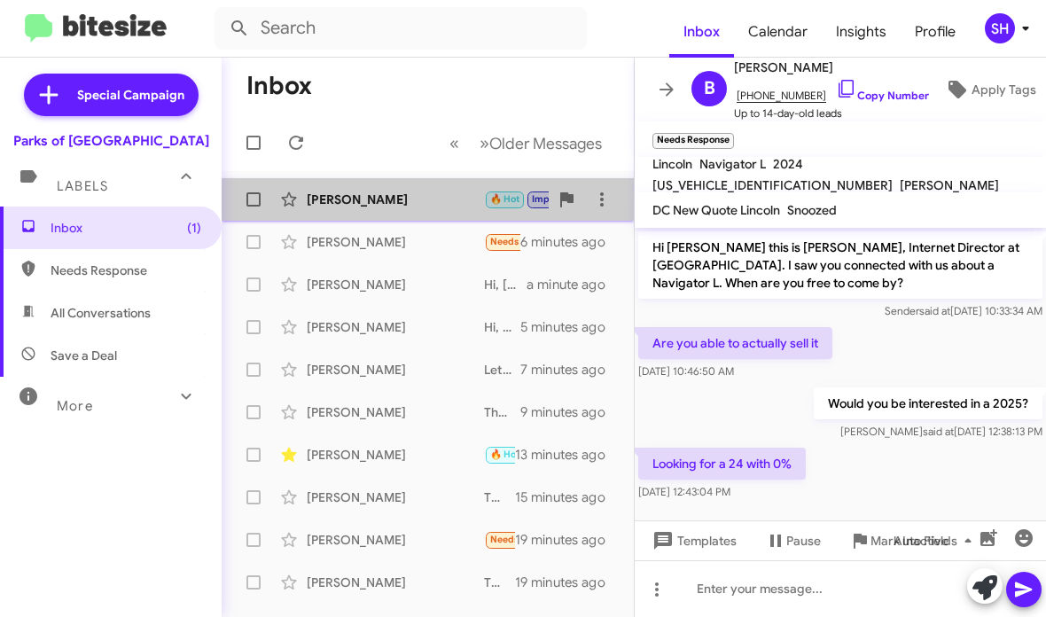
click at [448, 208] on div "Joe Demianiuk 🔥 Hot Important Needs Response So like 10 am tomorrow?? a few sec…" at bounding box center [428, 199] width 384 height 35
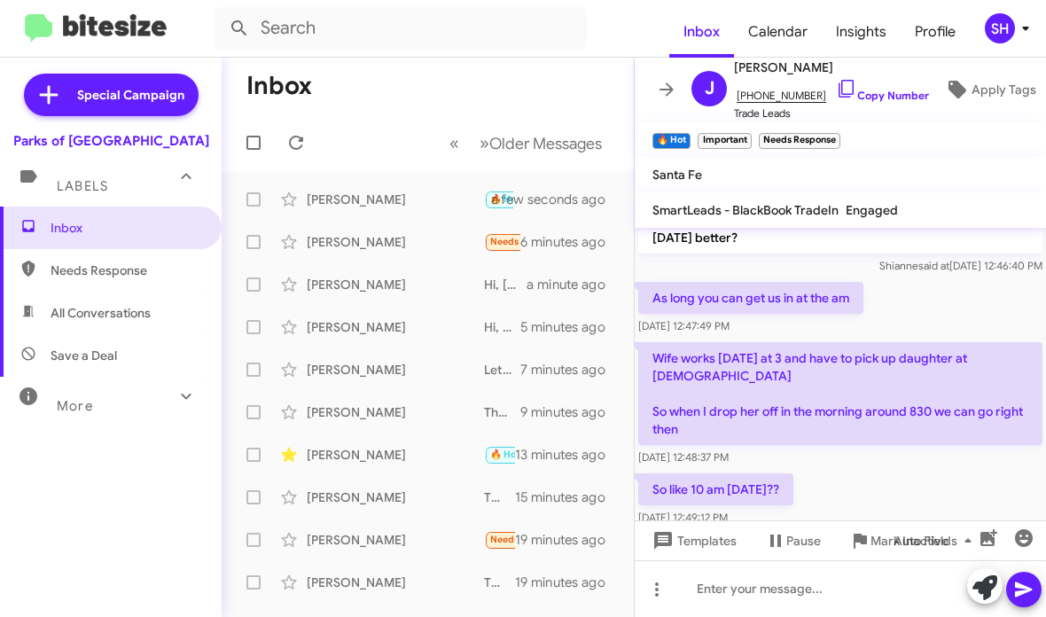
scroll to position [616, 0]
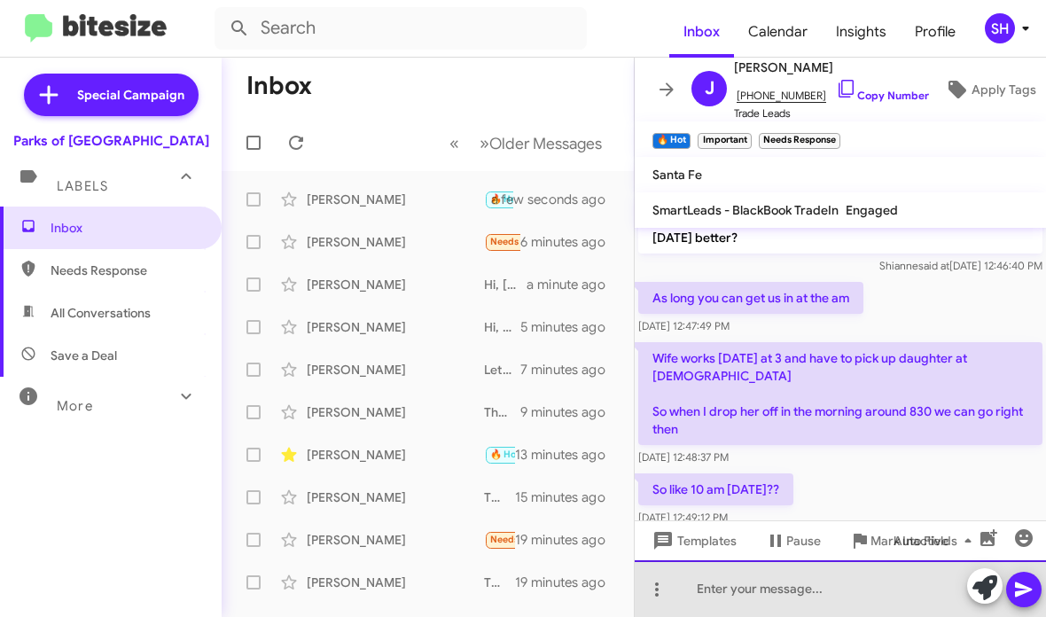
click at [742, 585] on div at bounding box center [840, 588] width 411 height 57
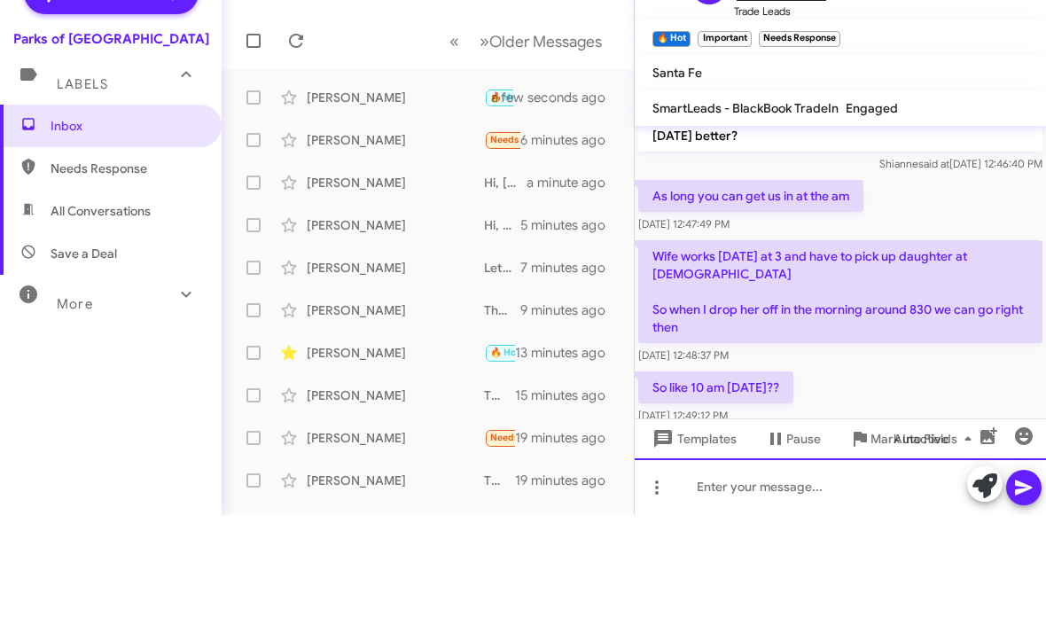
scroll to position [0, 0]
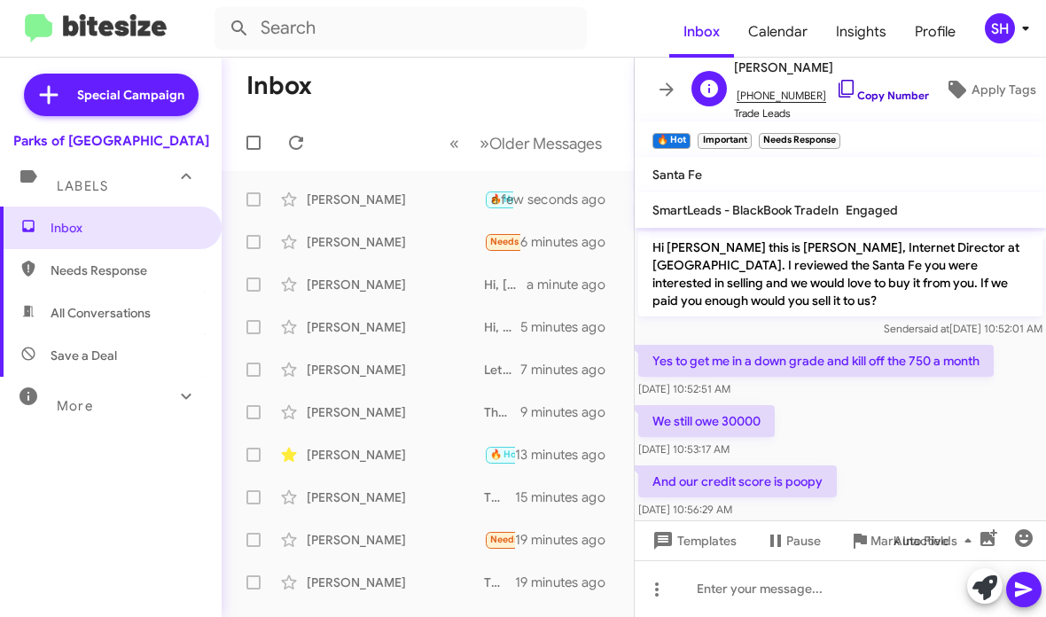
click at [846, 98] on link "Copy Number" at bounding box center [882, 95] width 93 height 13
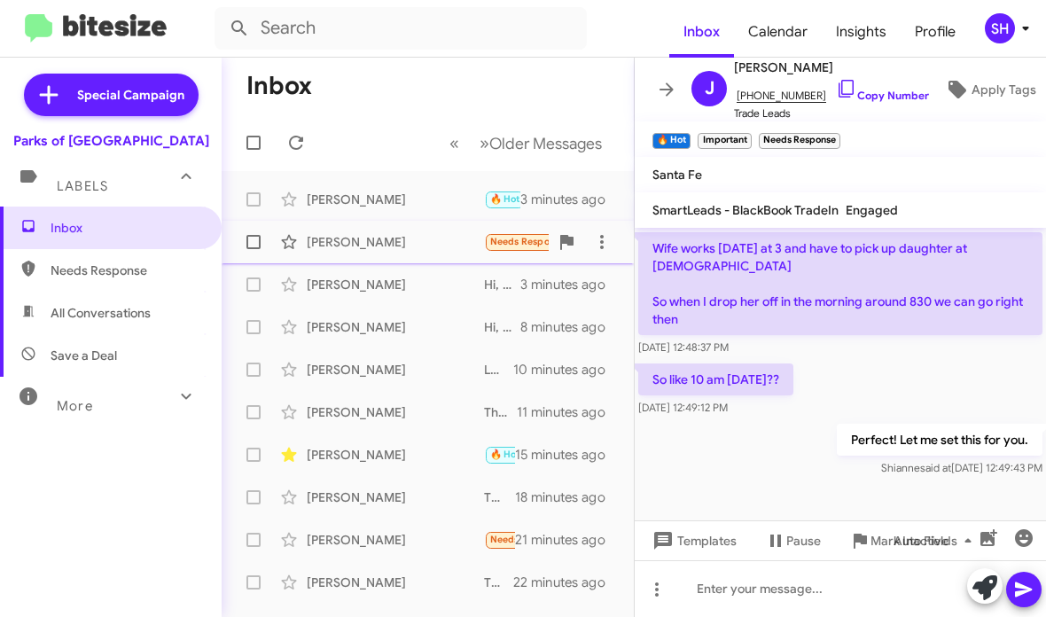
click at [408, 241] on div "[PERSON_NAME]" at bounding box center [395, 242] width 177 height 18
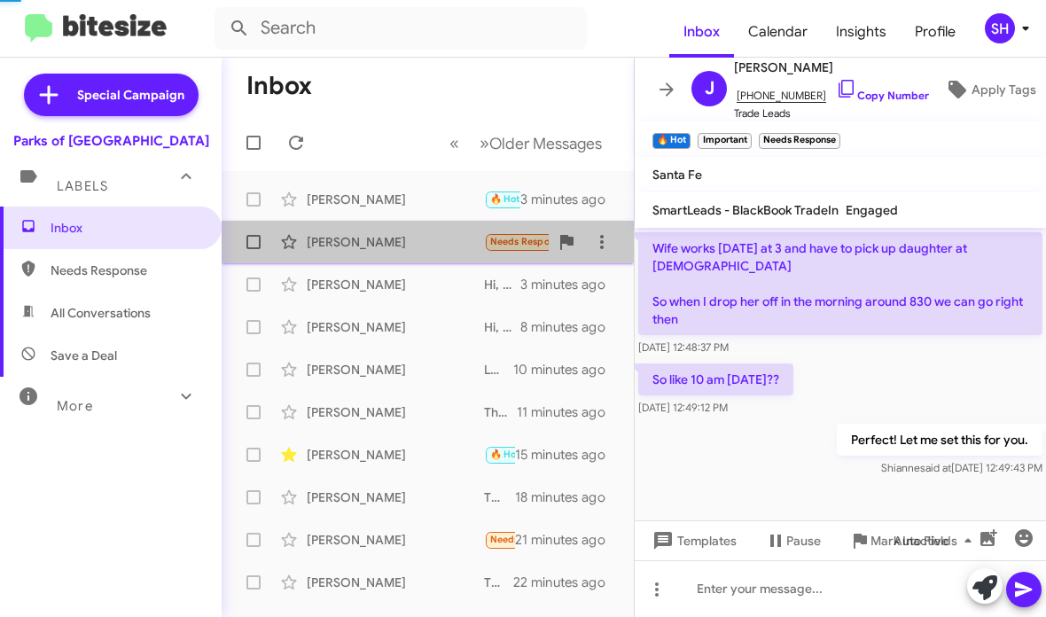
scroll to position [2, 0]
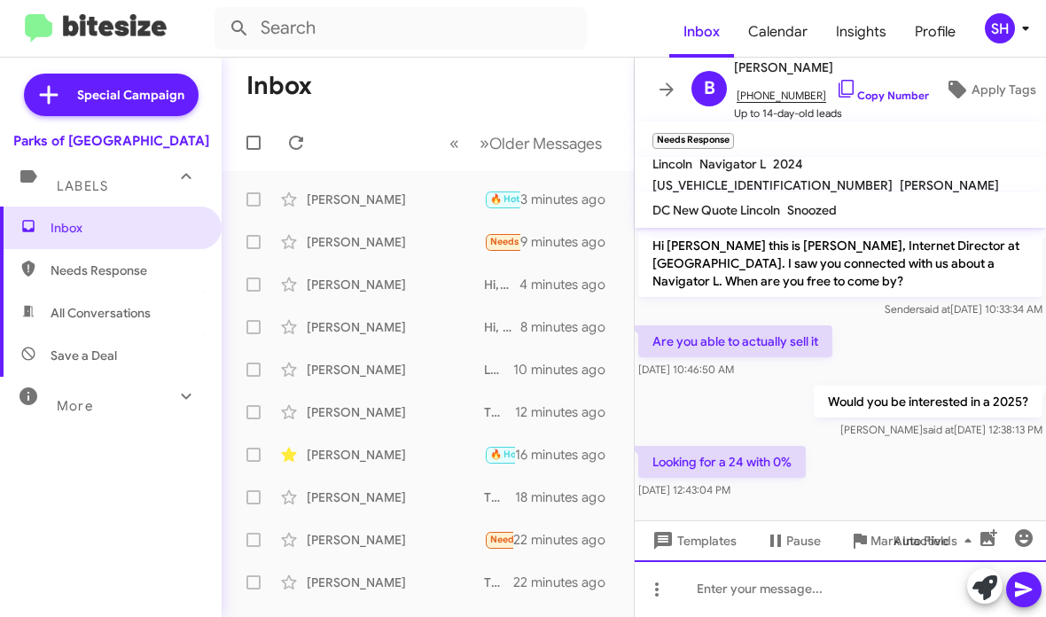
click at [785, 592] on div at bounding box center [840, 588] width 411 height 57
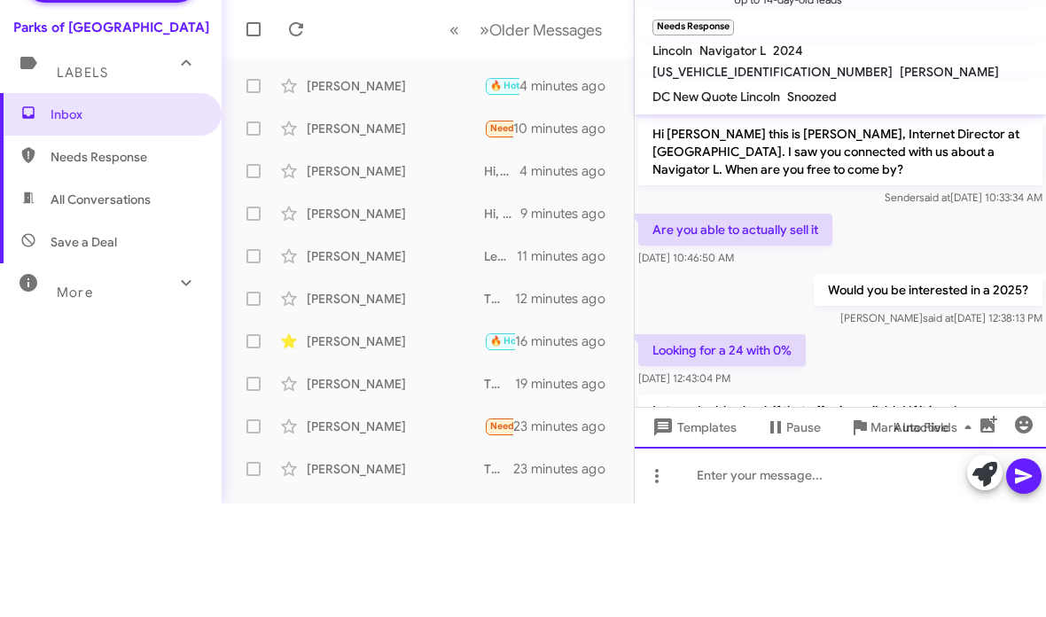
scroll to position [0, 0]
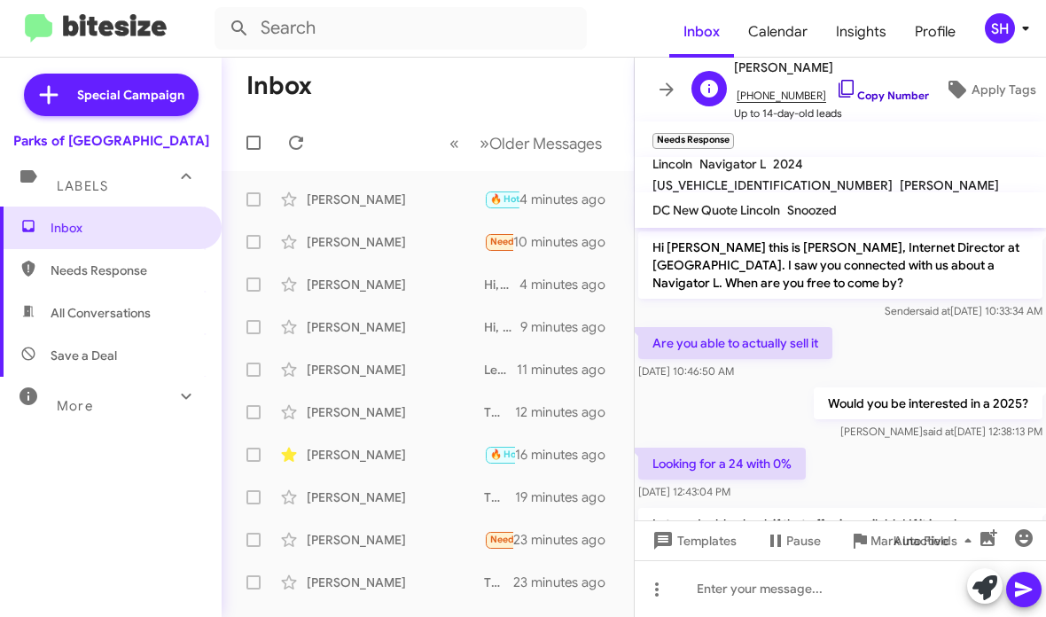
click at [836, 88] on icon at bounding box center [846, 88] width 21 height 21
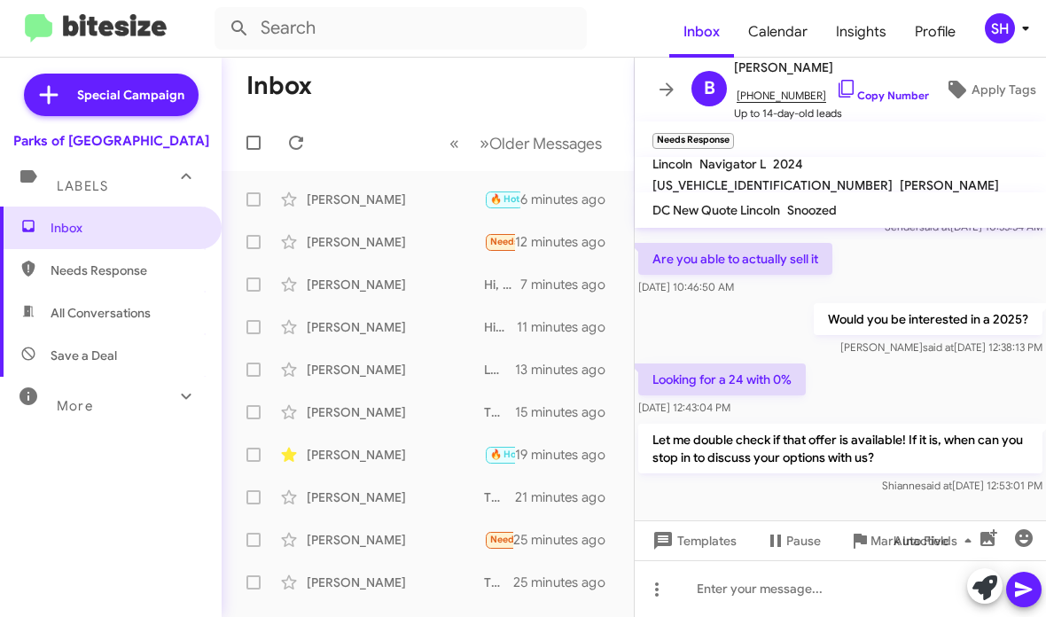
scroll to position [84, 0]
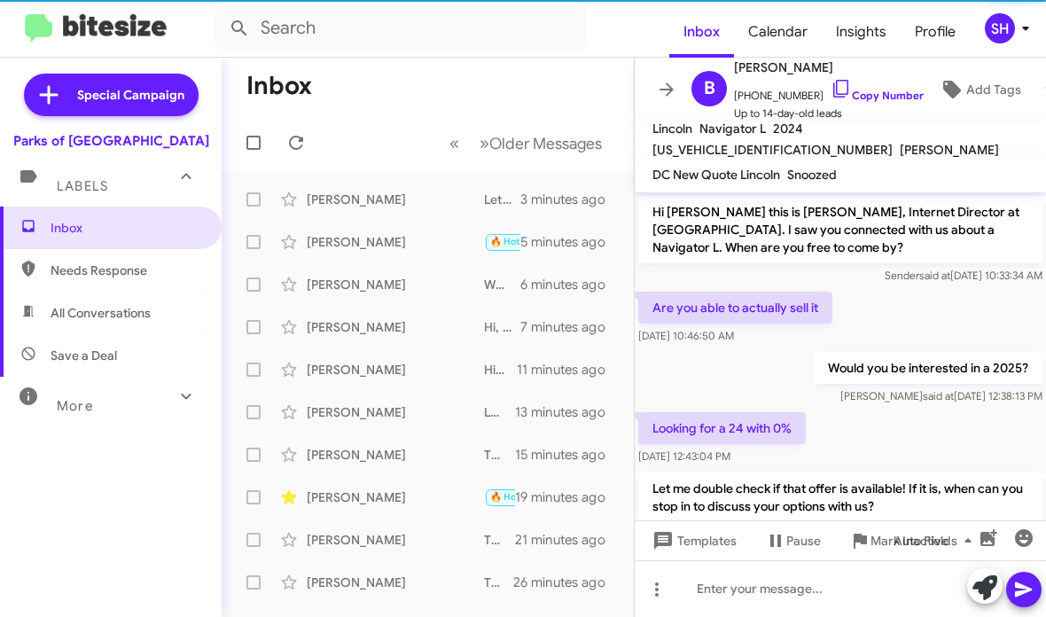
scroll to position [49, 0]
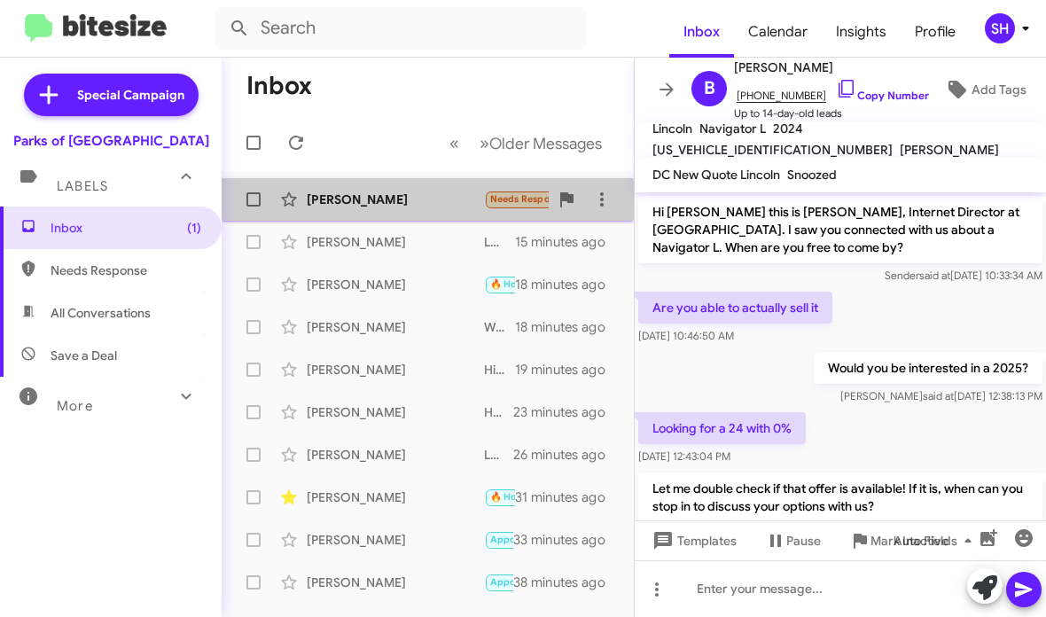
click at [427, 214] on div "Malik Harrison Needs Response Appointment Set I would like to see what numbers …" at bounding box center [428, 199] width 384 height 35
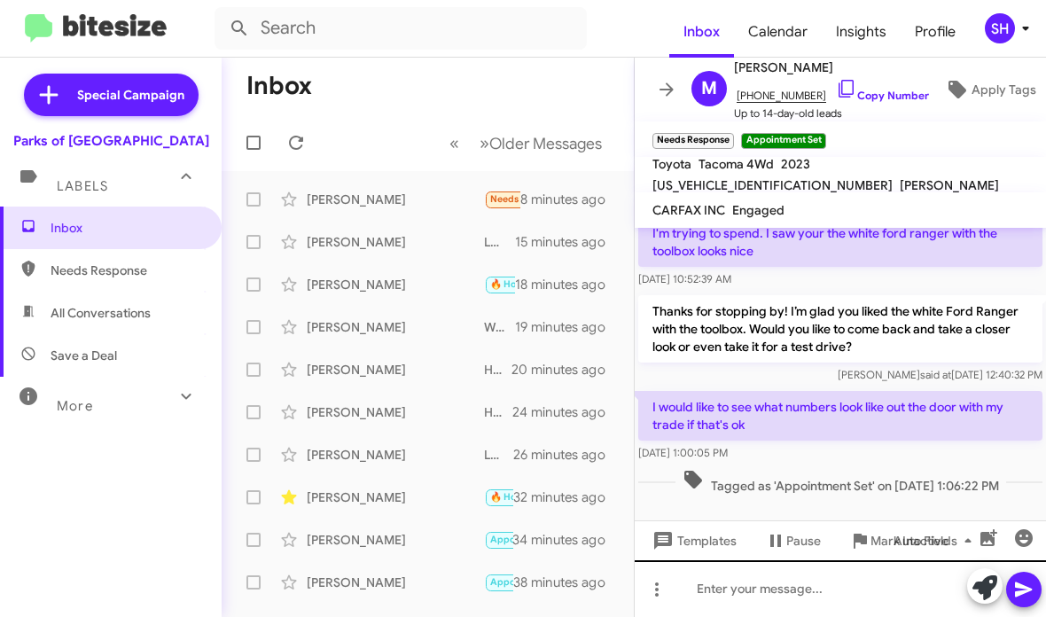
scroll to position [129, 0]
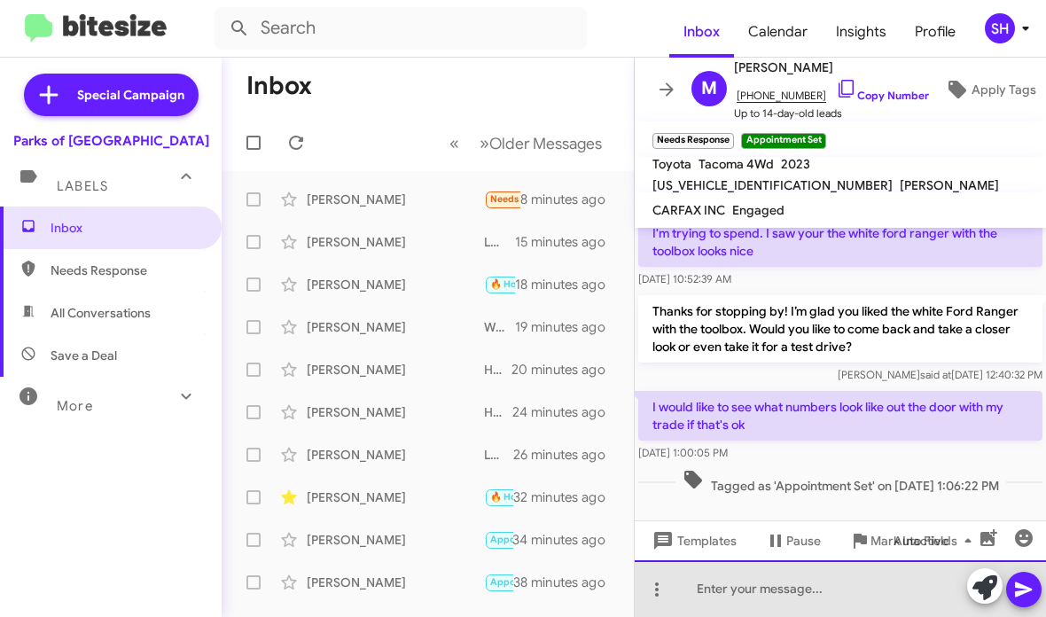
click at [749, 601] on div at bounding box center [840, 588] width 411 height 57
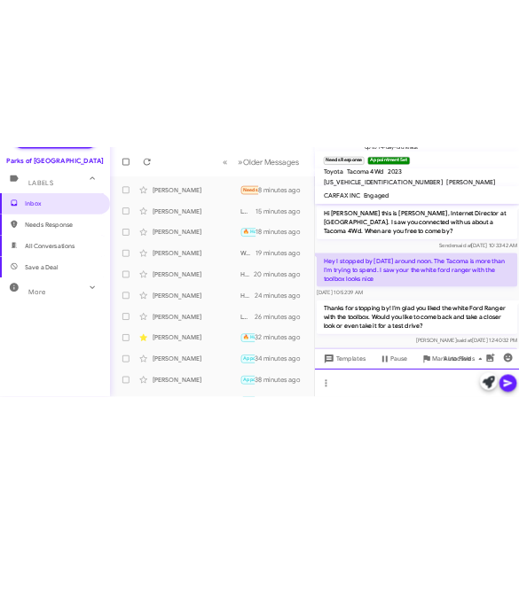
scroll to position [0, 0]
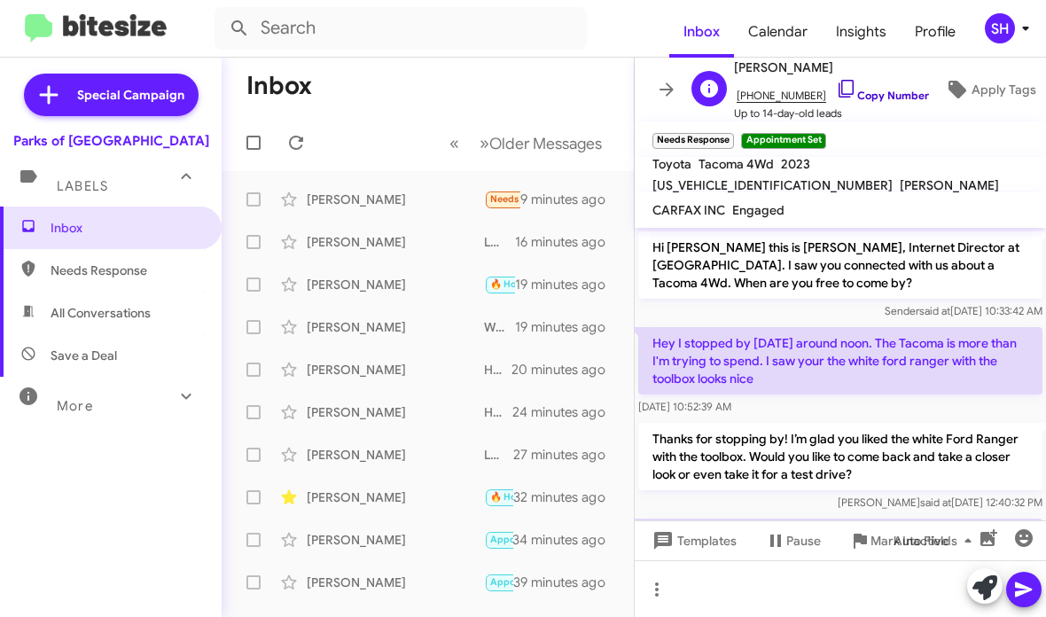
click at [848, 96] on link "Copy Number" at bounding box center [882, 95] width 93 height 13
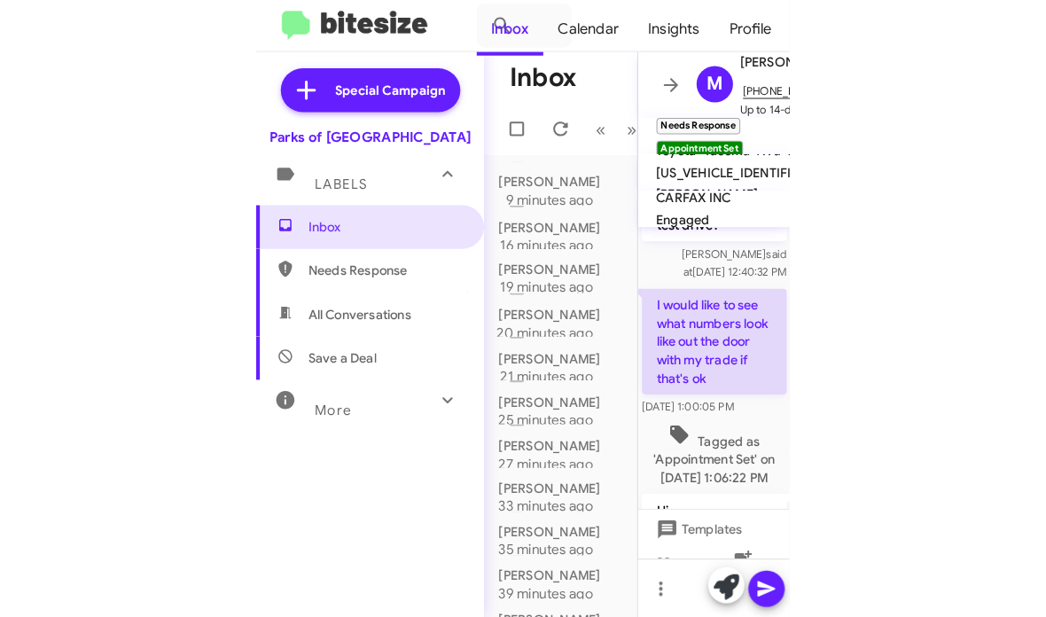
scroll to position [656, 0]
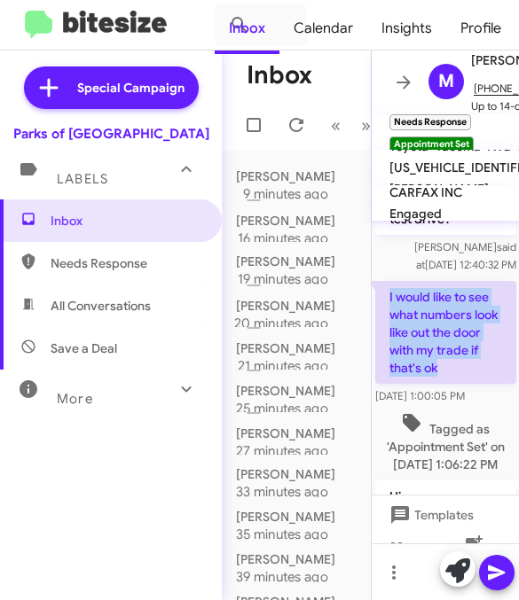
drag, startPoint x: 465, startPoint y: 333, endPoint x: 387, endPoint y: 266, distance: 102.4
click at [387, 281] on p "I would like to see what numbers look like out the door with my trade if that's…" at bounding box center [445, 332] width 141 height 103
copy p "I would like to see what numbers look like out the door with my trade if that's…"
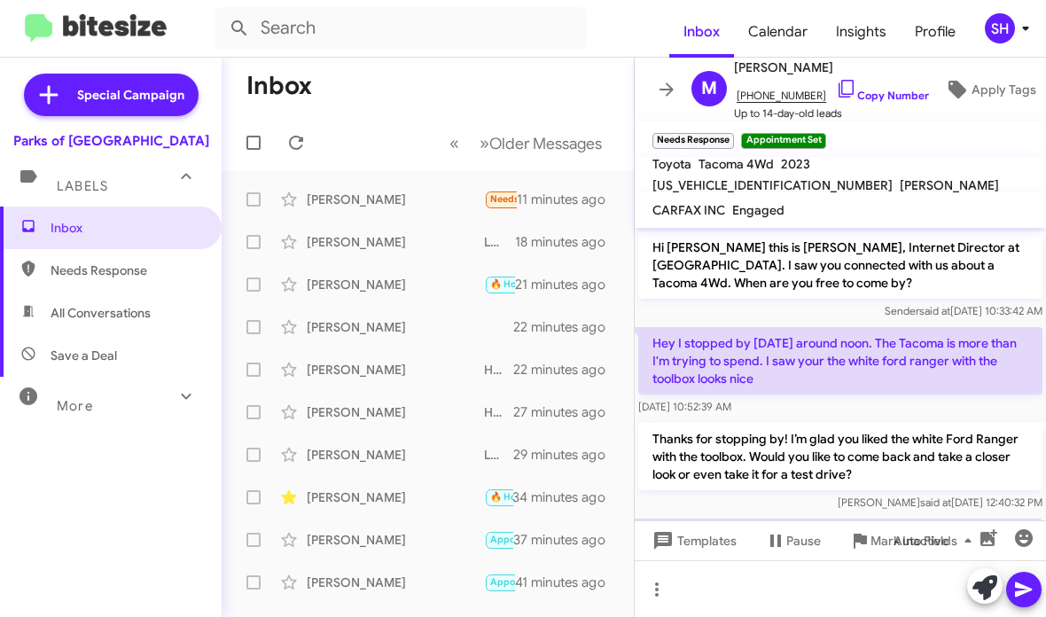
scroll to position [0, 0]
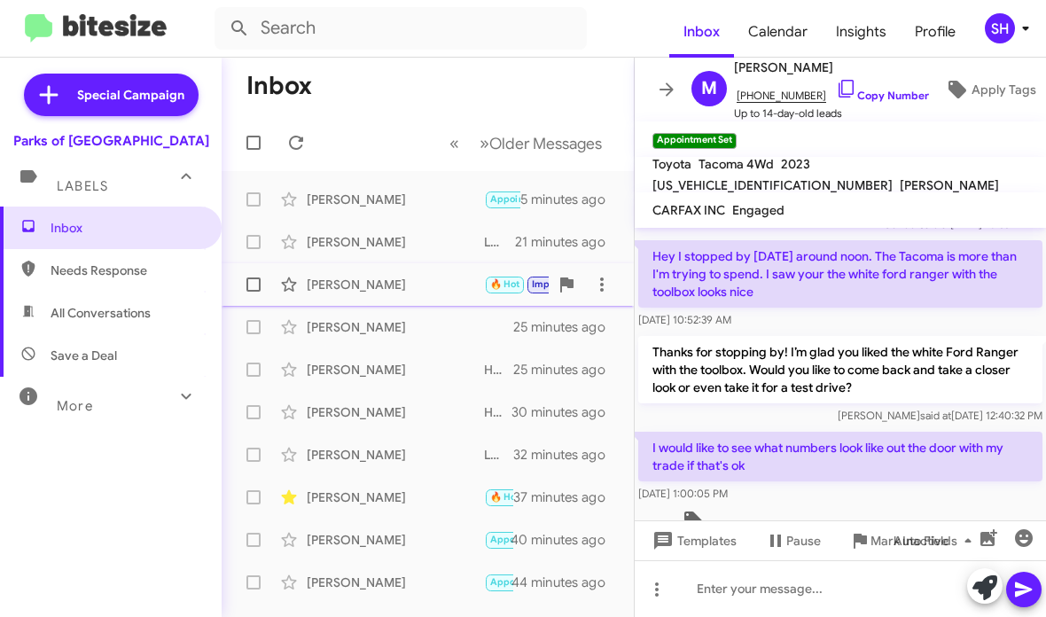
click at [449, 284] on div "[PERSON_NAME]" at bounding box center [395, 285] width 177 height 18
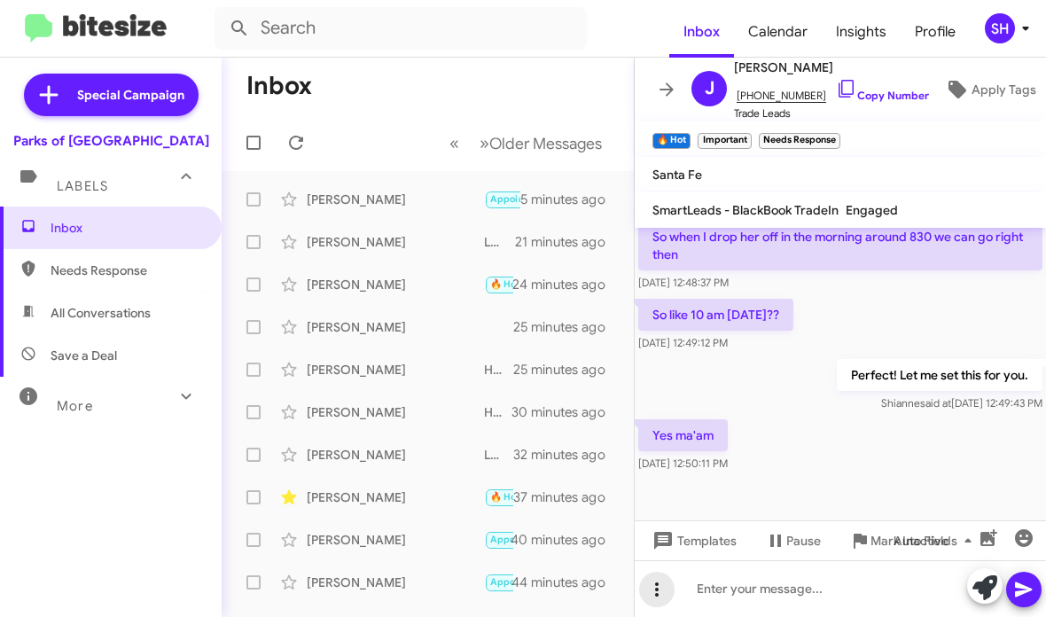
click at [654, 587] on icon at bounding box center [656, 589] width 21 height 21
click at [974, 549] on div at bounding box center [523, 308] width 1046 height 617
click at [967, 544] on icon "button" at bounding box center [967, 540] width 21 height 21
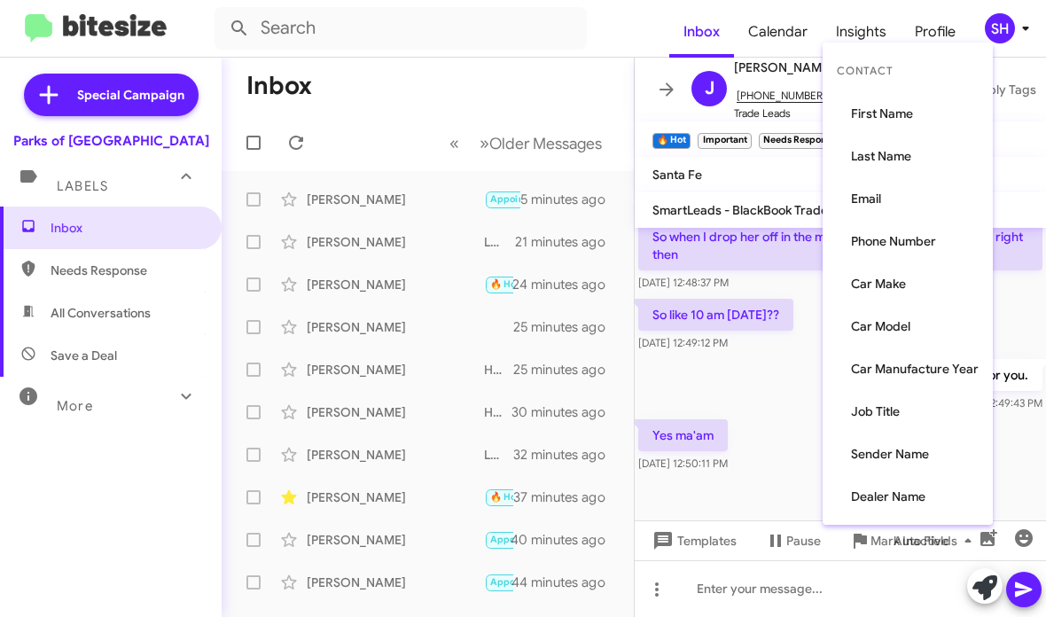
click at [984, 582] on div at bounding box center [523, 308] width 1046 height 617
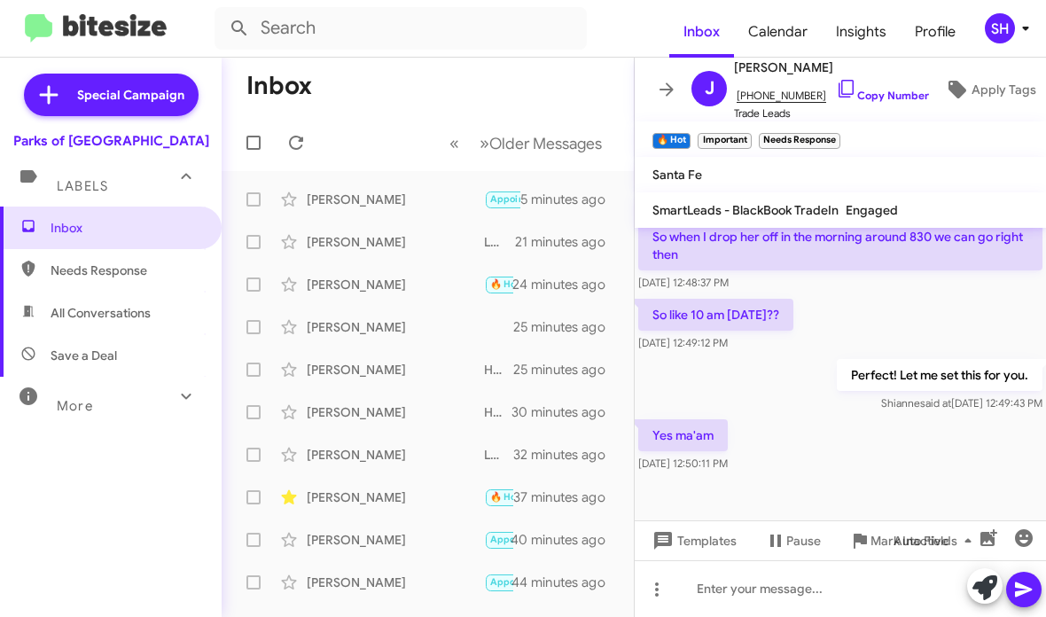
click at [984, 582] on icon at bounding box center [984, 587] width 25 height 25
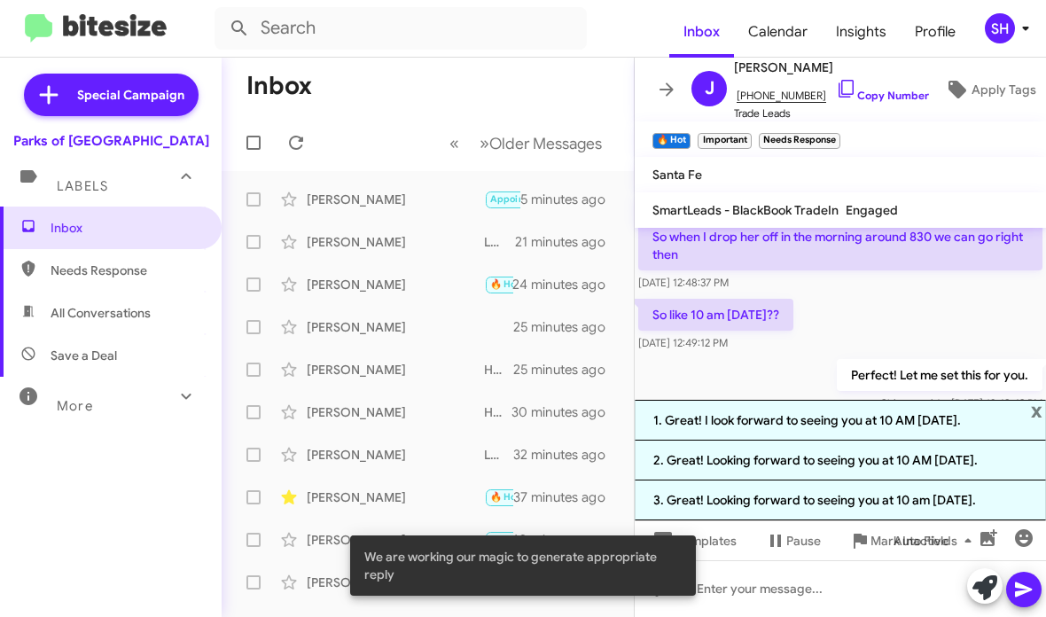
click at [879, 160] on mat-toolbar "Santa Fe" at bounding box center [840, 174] width 411 height 35
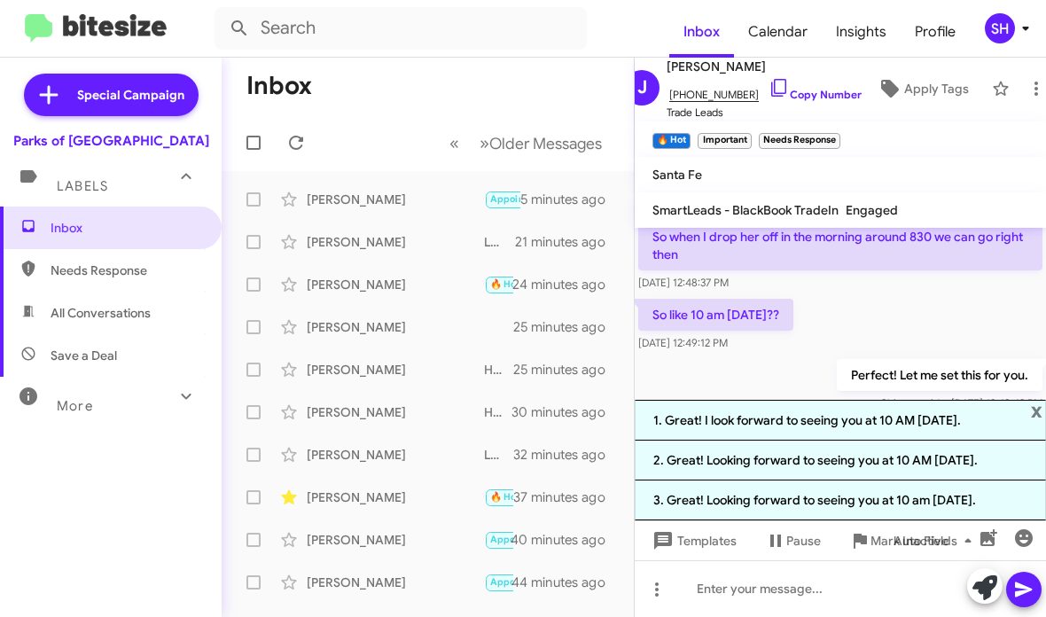
scroll to position [1, 66]
click at [1027, 90] on icon at bounding box center [1037, 88] width 21 height 21
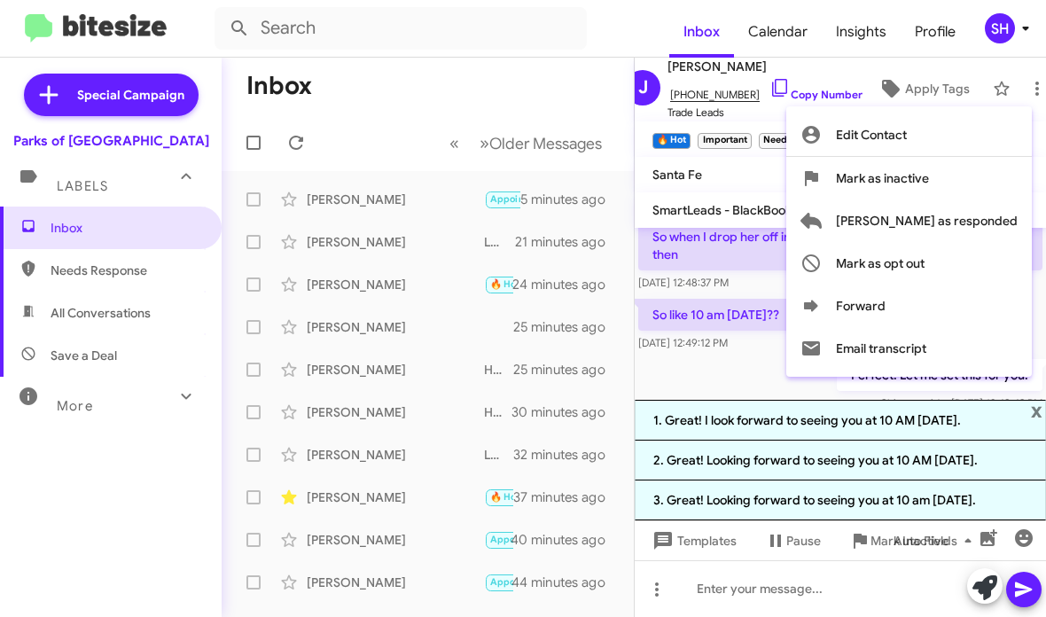
click at [980, 90] on div at bounding box center [523, 308] width 1046 height 617
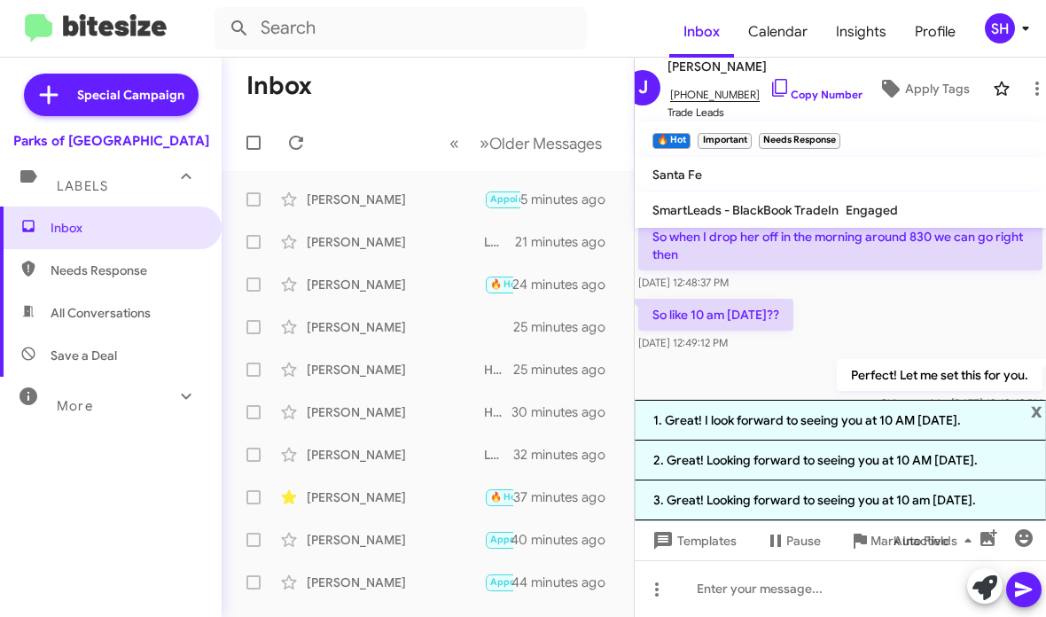
click at [994, 90] on icon at bounding box center [1001, 89] width 15 height 14
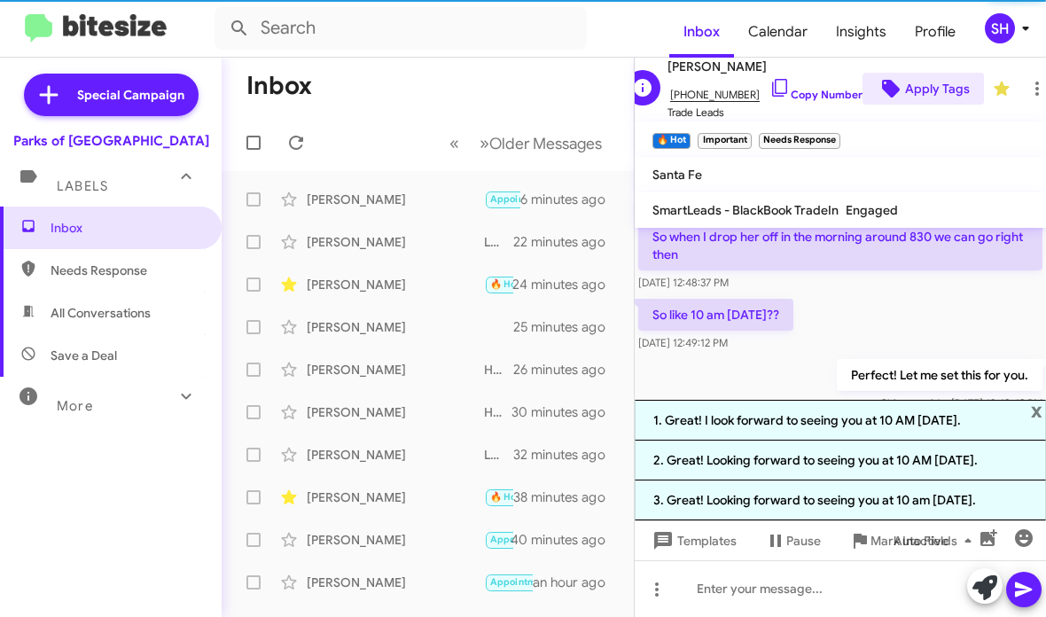
click at [910, 91] on span "Apply Tags" at bounding box center [937, 89] width 65 height 32
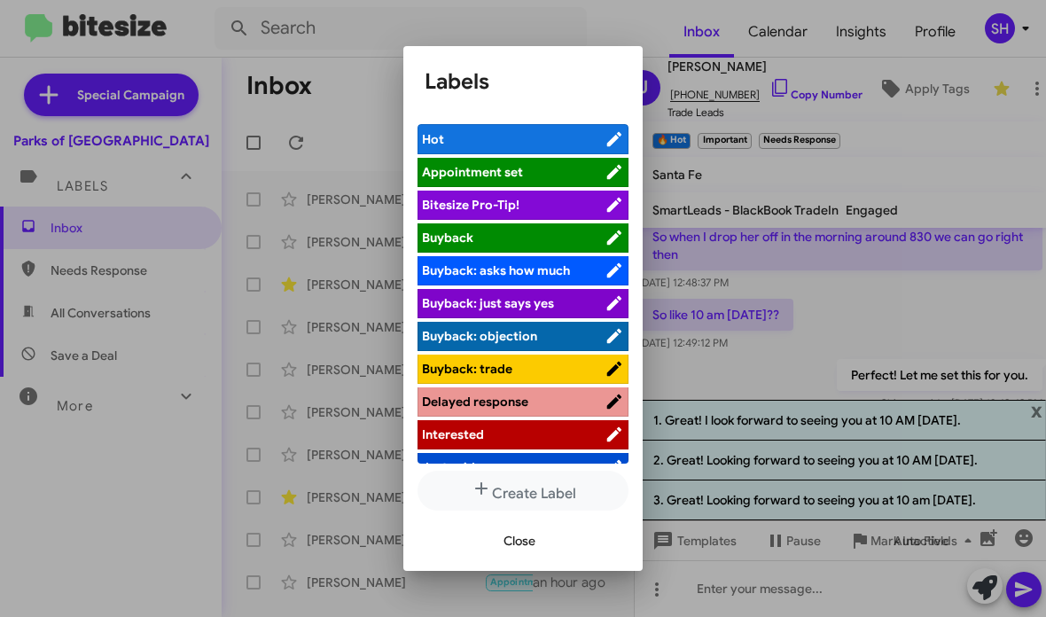
click at [541, 163] on span "Appointment set" at bounding box center [513, 172] width 183 height 18
click at [542, 163] on span "Appointment set" at bounding box center [502, 172] width 161 height 18
click at [578, 163] on span "Appointment set" at bounding box center [513, 172] width 183 height 18
click at [518, 557] on span "Close" at bounding box center [520, 541] width 32 height 32
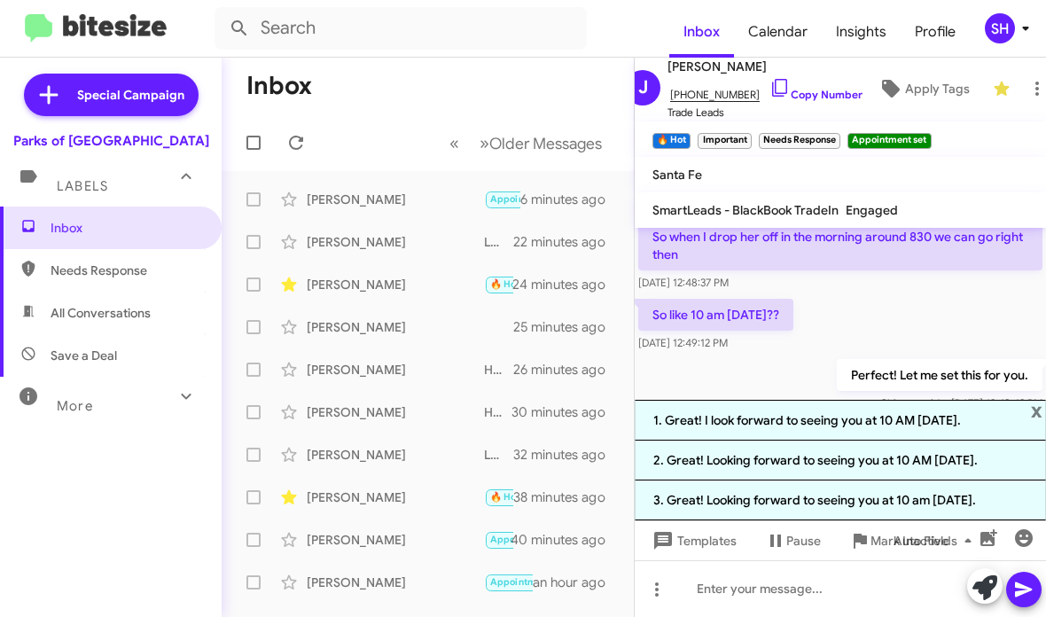
click at [571, 85] on mat-toolbar-row "Inbox" at bounding box center [428, 86] width 412 height 57
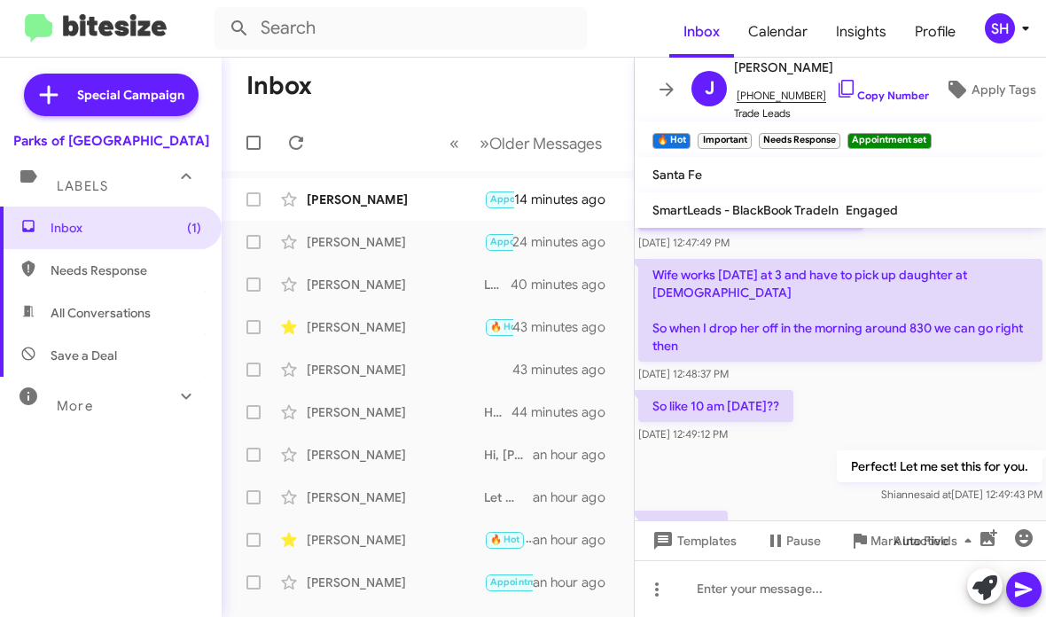
scroll to position [690, 0]
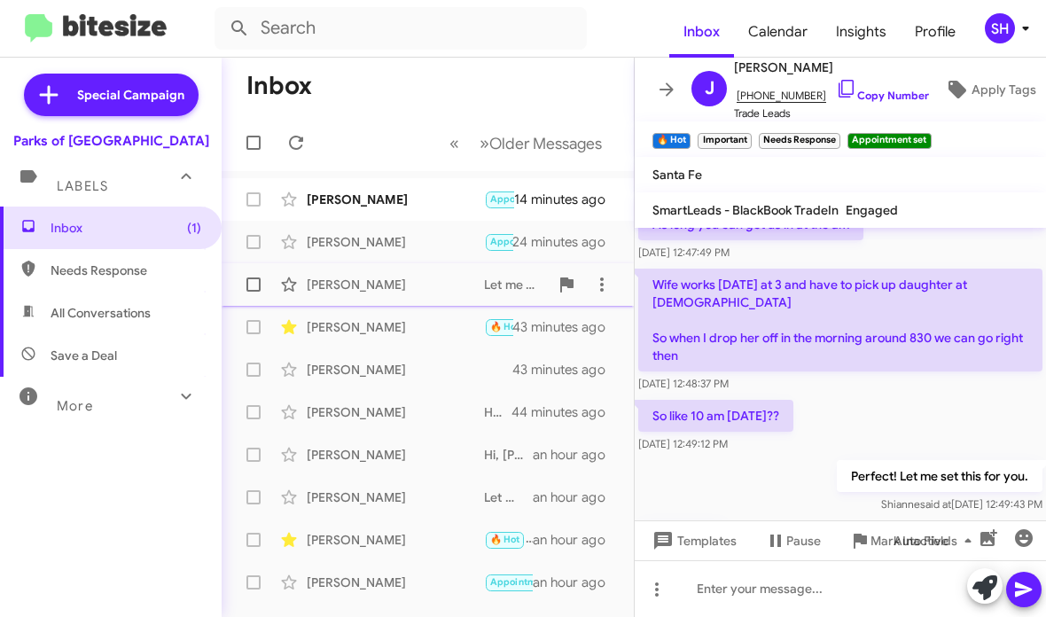
click at [429, 285] on div "[PERSON_NAME]" at bounding box center [395, 285] width 177 height 18
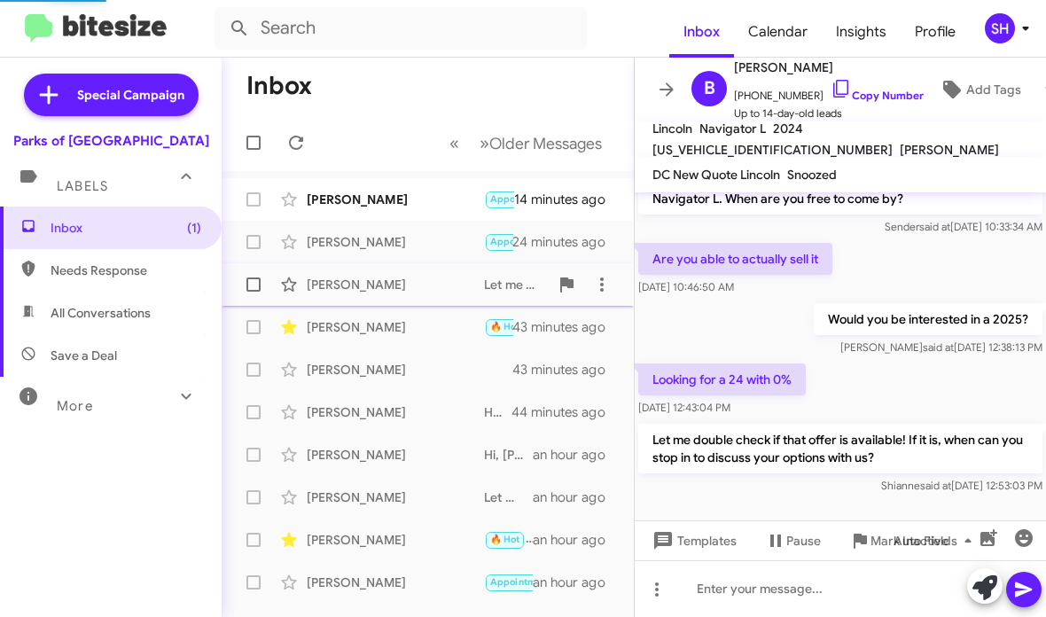
scroll to position [49, 0]
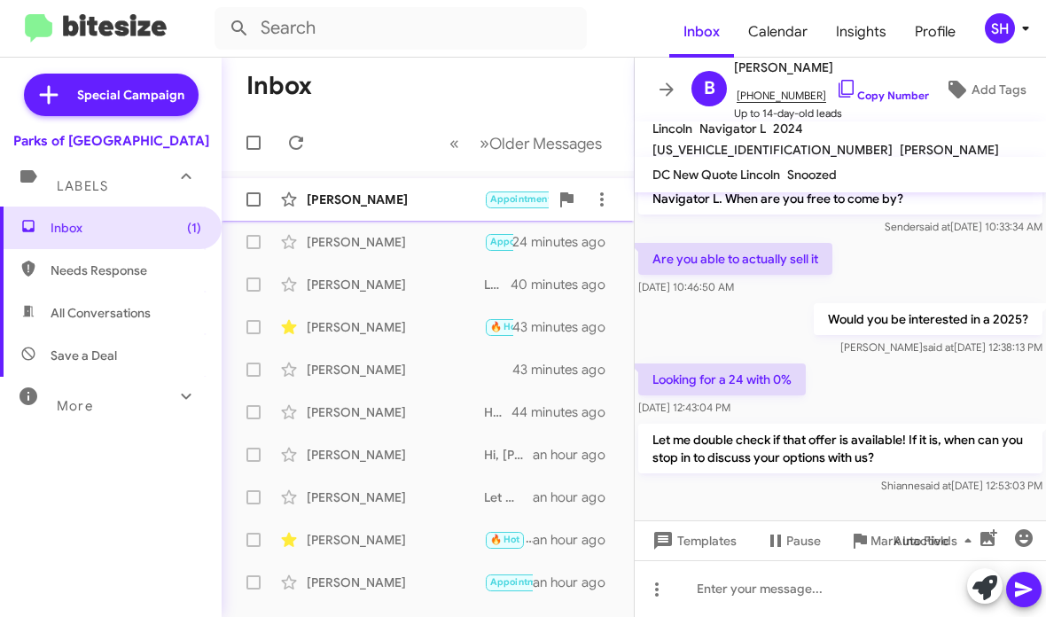
click at [426, 208] on div "David Boucard Appointment Set Needs Response Some more pics of the interior wou…" at bounding box center [428, 199] width 384 height 35
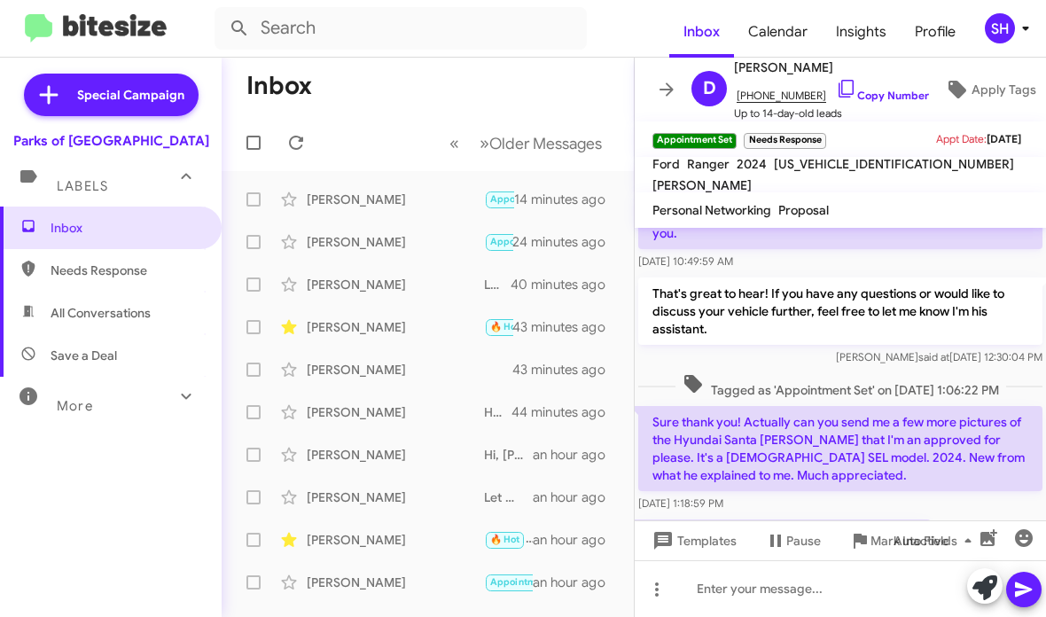
scroll to position [189, 0]
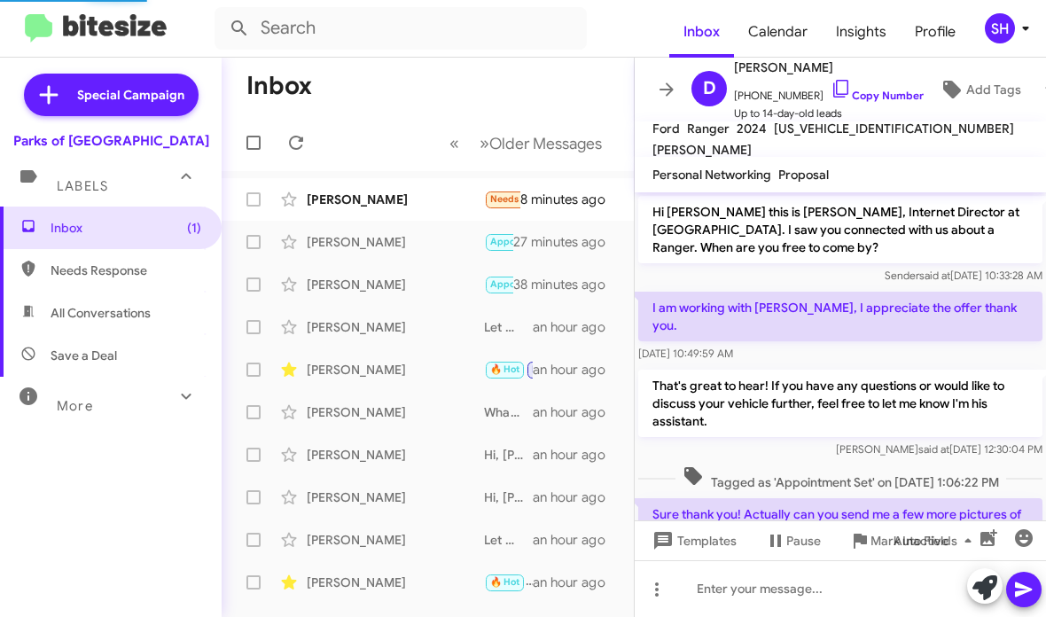
scroll to position [158, 0]
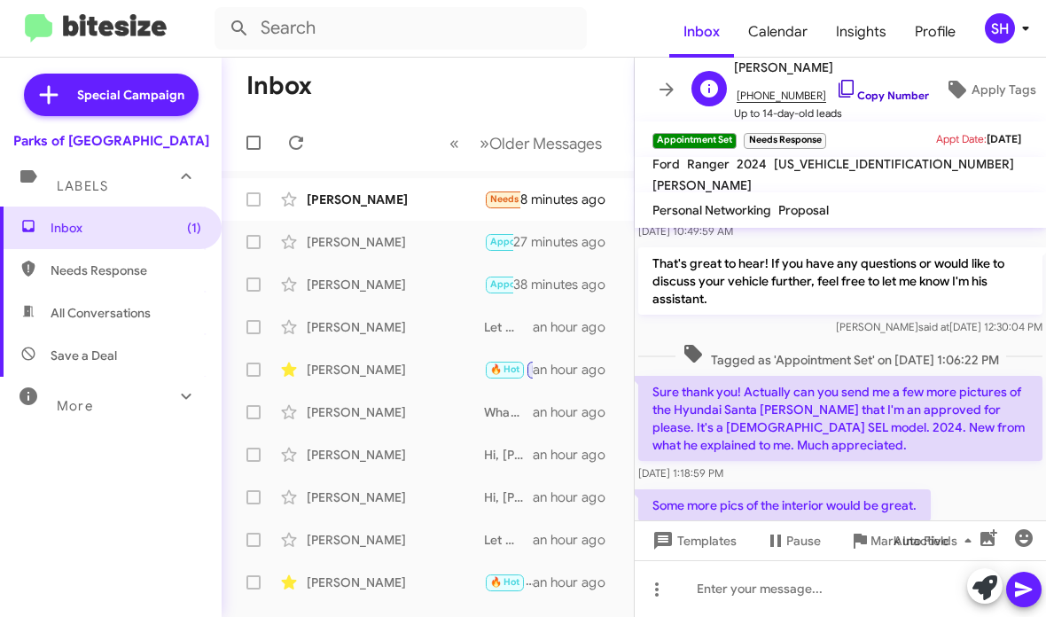
click at [880, 97] on link "Copy Number" at bounding box center [882, 95] width 93 height 13
click at [772, 576] on div at bounding box center [840, 588] width 411 height 57
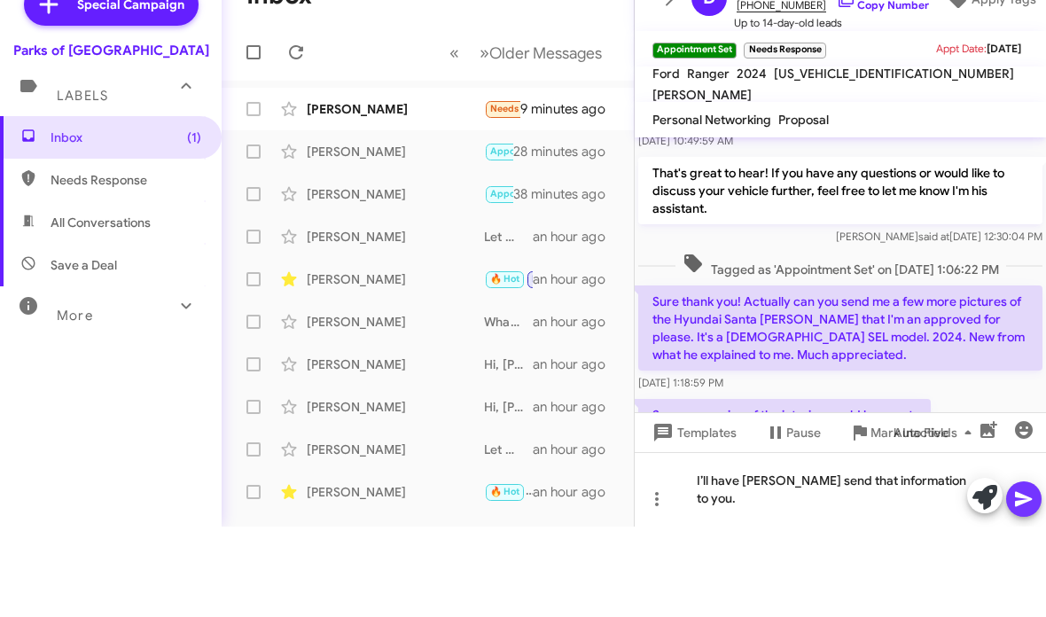
click at [1023, 572] on span at bounding box center [1023, 589] width 21 height 35
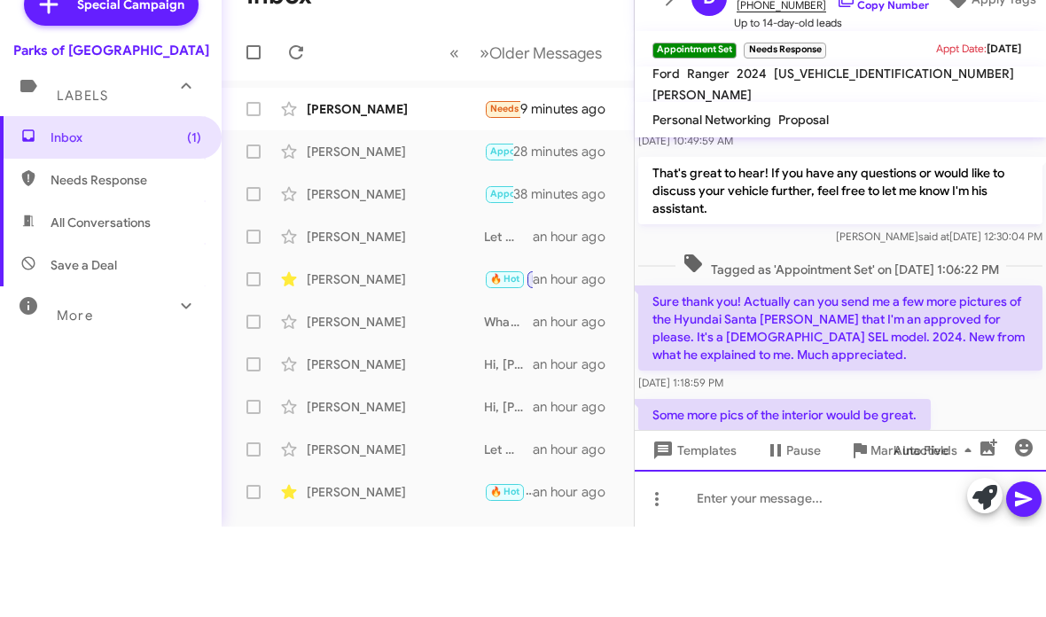
scroll to position [0, 0]
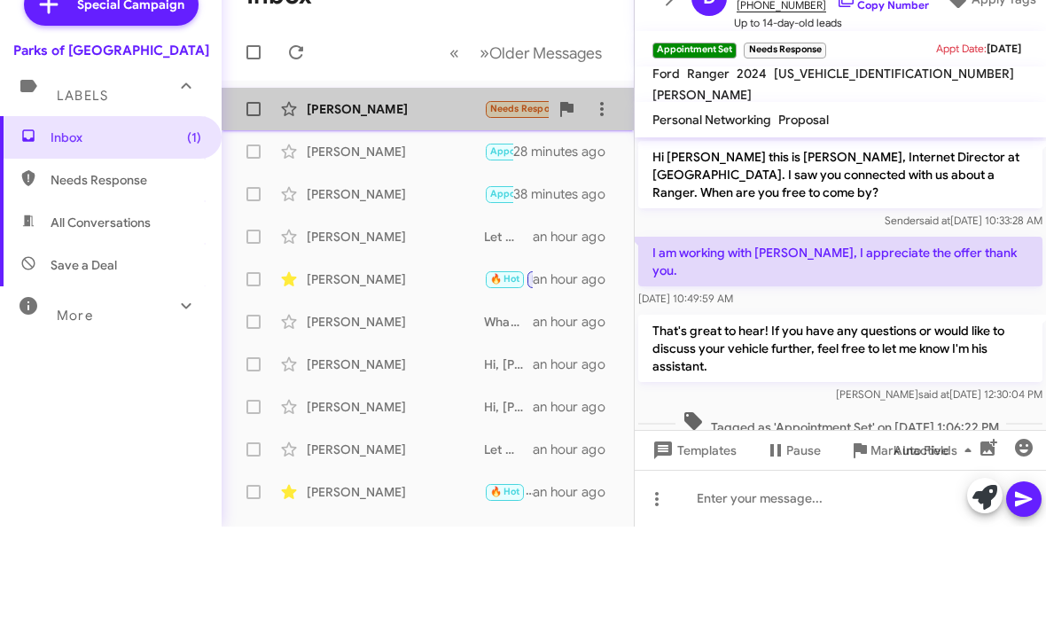
click at [438, 191] on div "[PERSON_NAME]" at bounding box center [395, 200] width 177 height 18
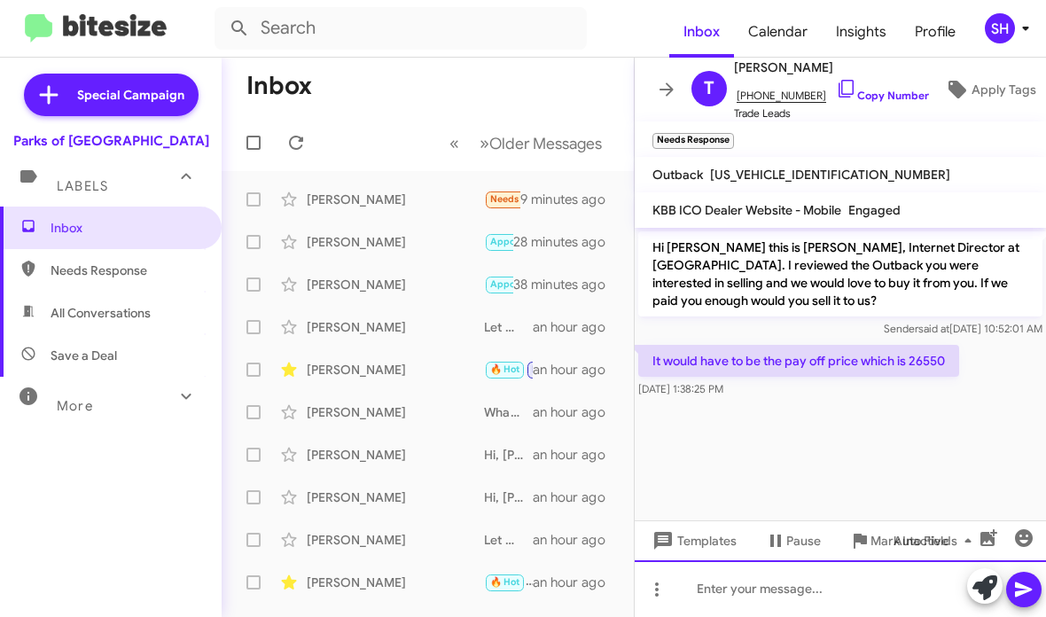
click at [780, 597] on div at bounding box center [840, 588] width 411 height 57
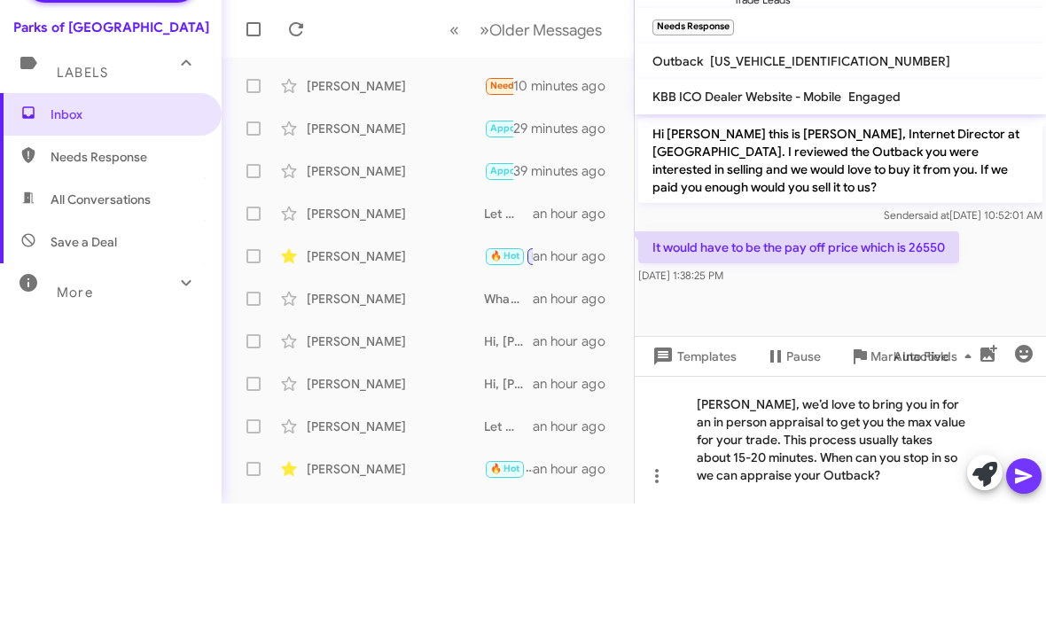
click at [1036, 572] on button at bounding box center [1023, 589] width 35 height 35
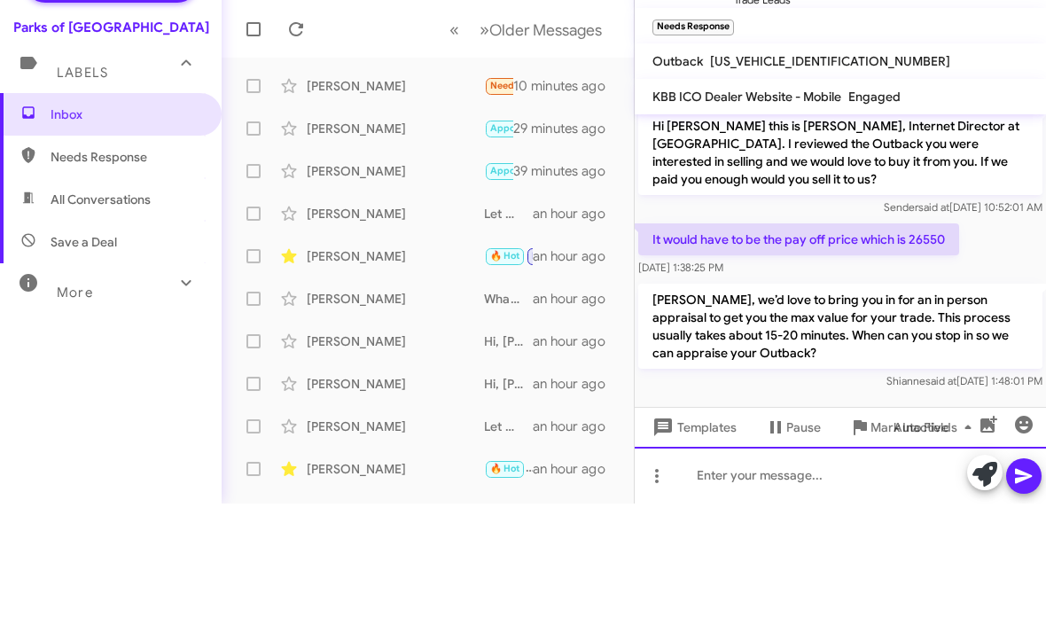
scroll to position [8, 0]
